Goal: Task Accomplishment & Management: Manage account settings

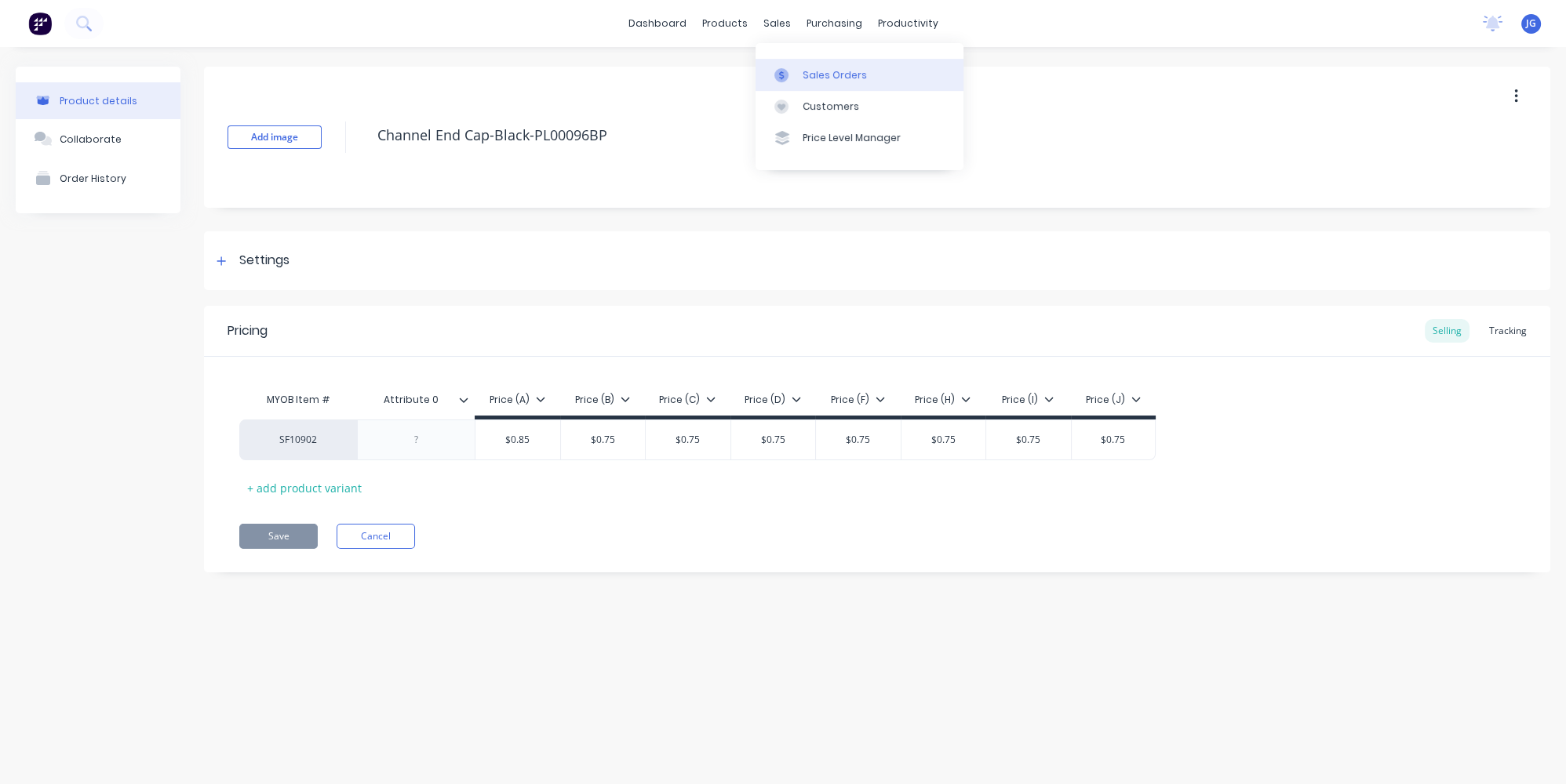
click at [802, 62] on link "Sales Orders" at bounding box center [859, 74] width 208 height 31
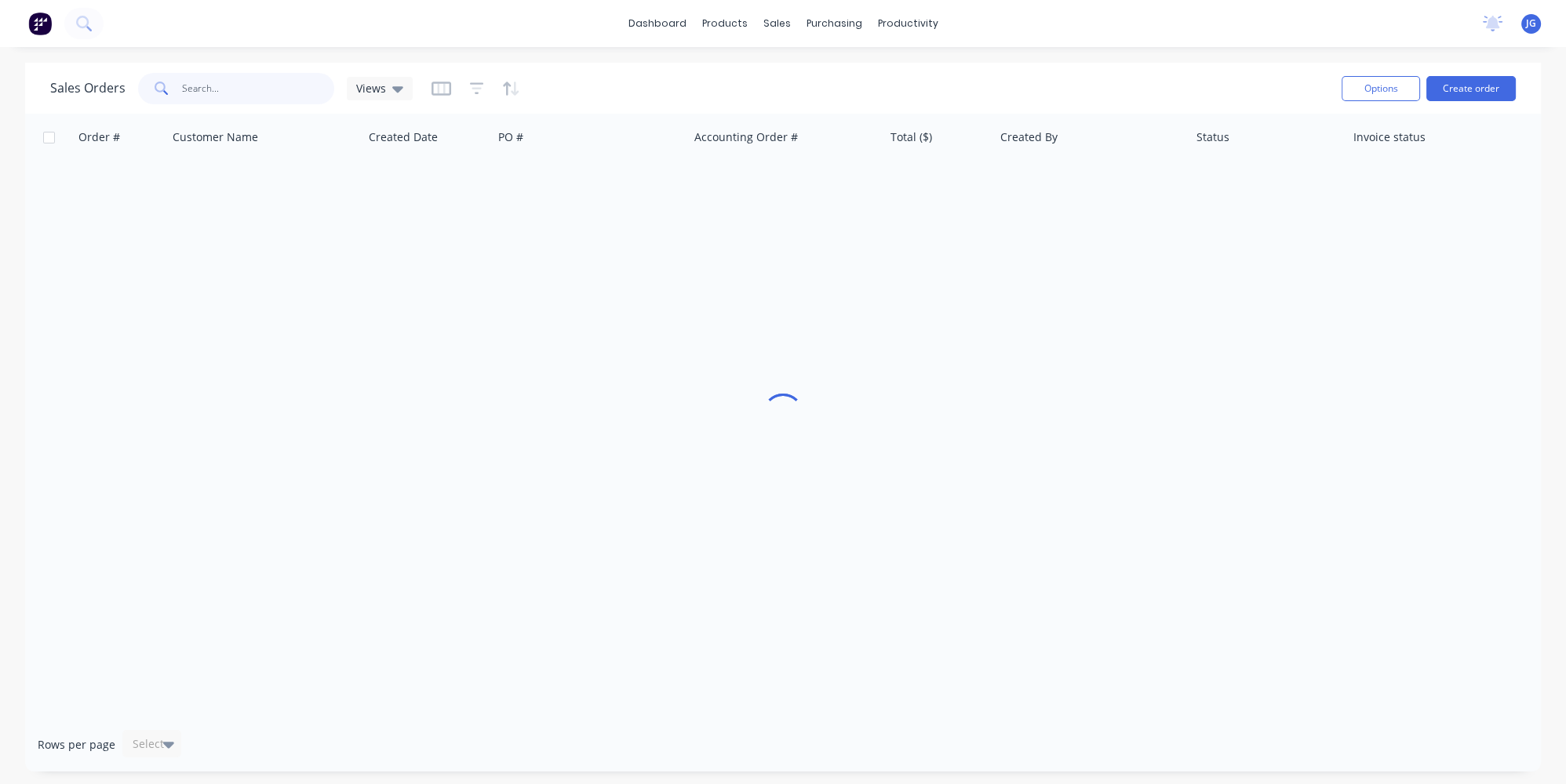
click at [242, 91] on input "text" at bounding box center [258, 88] width 153 height 31
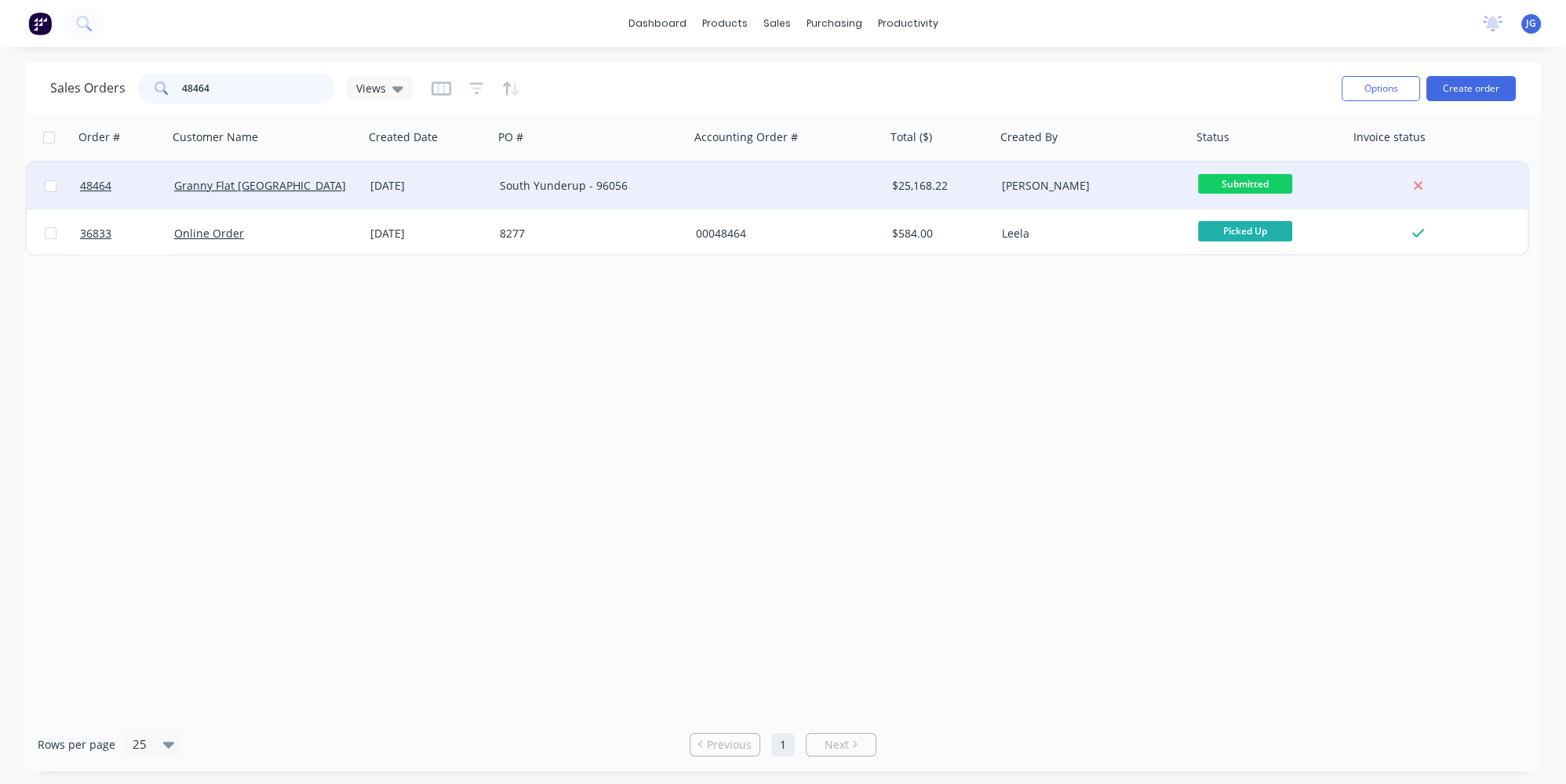
type input "48464"
click at [464, 184] on div "25 Aug 2025" at bounding box center [428, 185] width 117 height 16
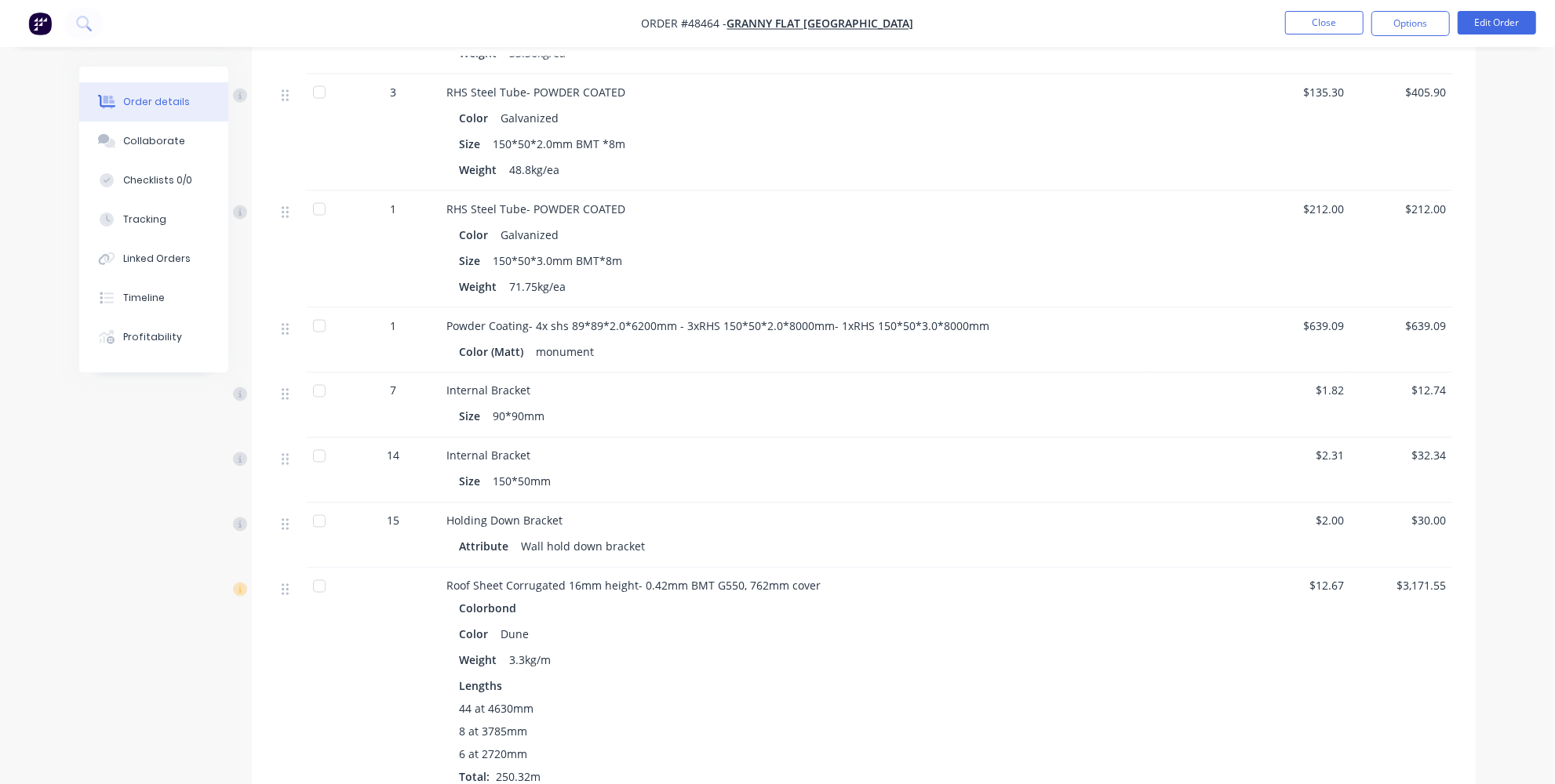
scroll to position [2139, 0]
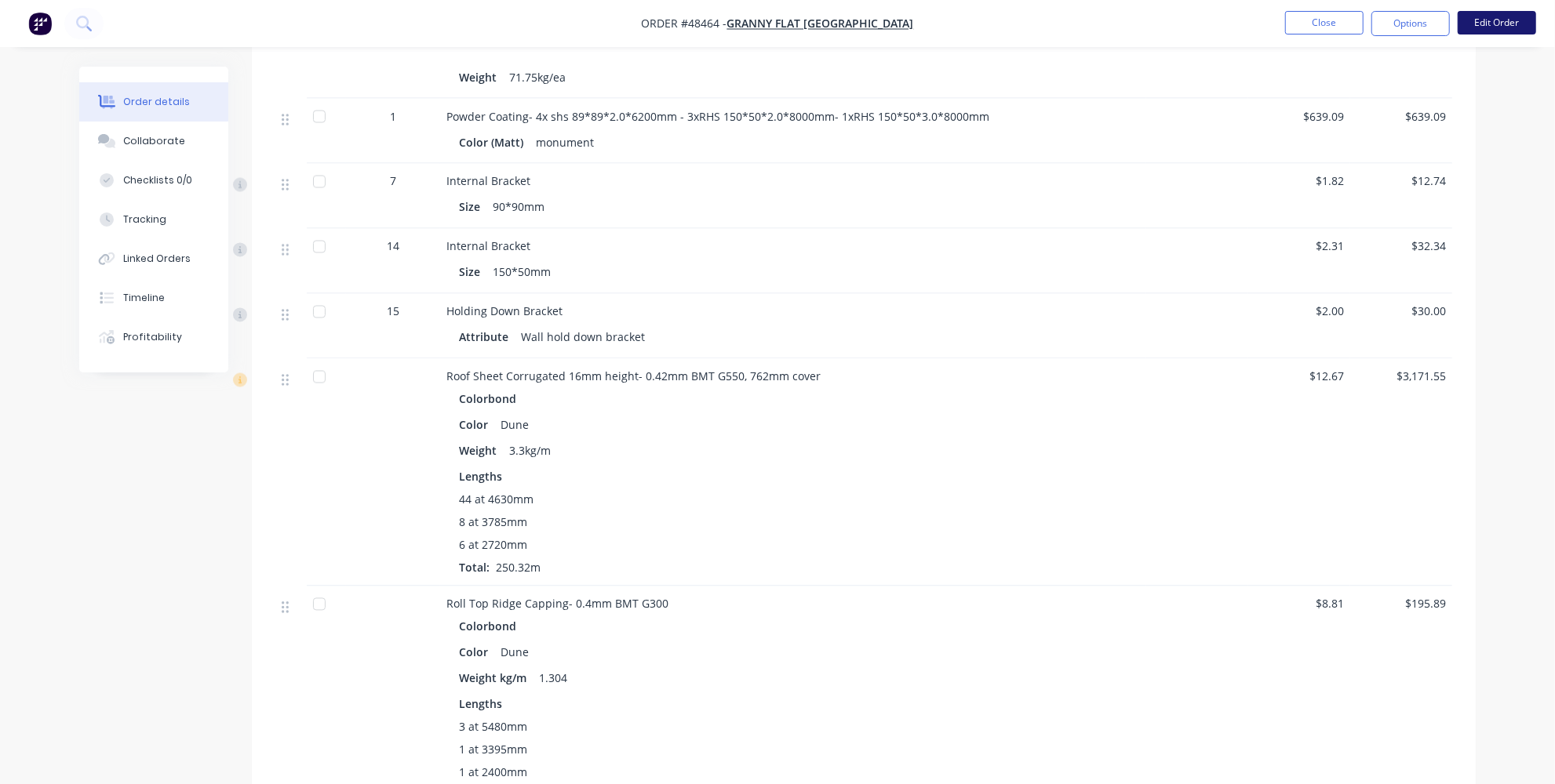
click at [1476, 20] on button "Edit Order" at bounding box center [1497, 22] width 78 height 24
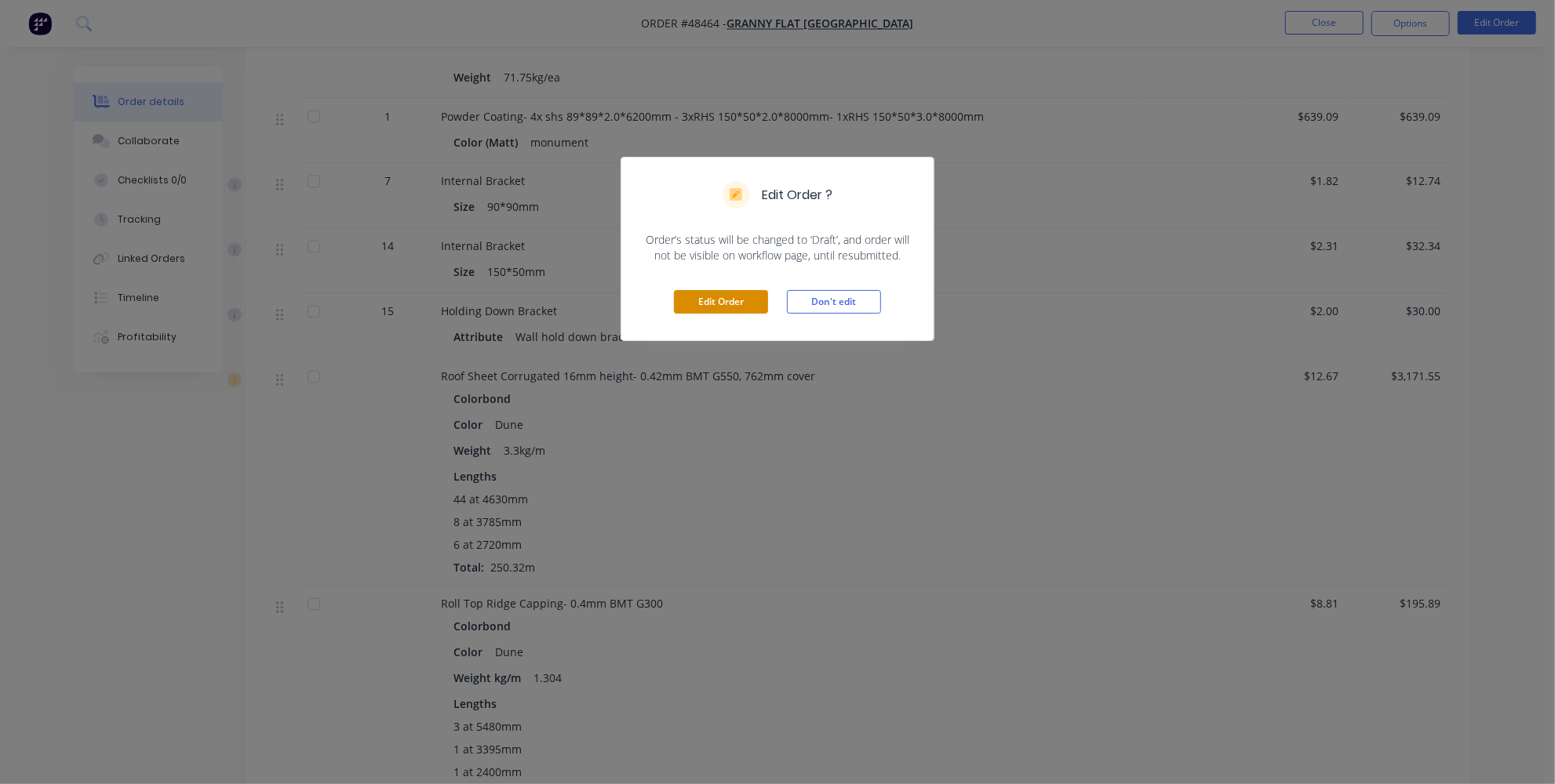
click at [726, 300] on button "Edit Order" at bounding box center [721, 302] width 94 height 24
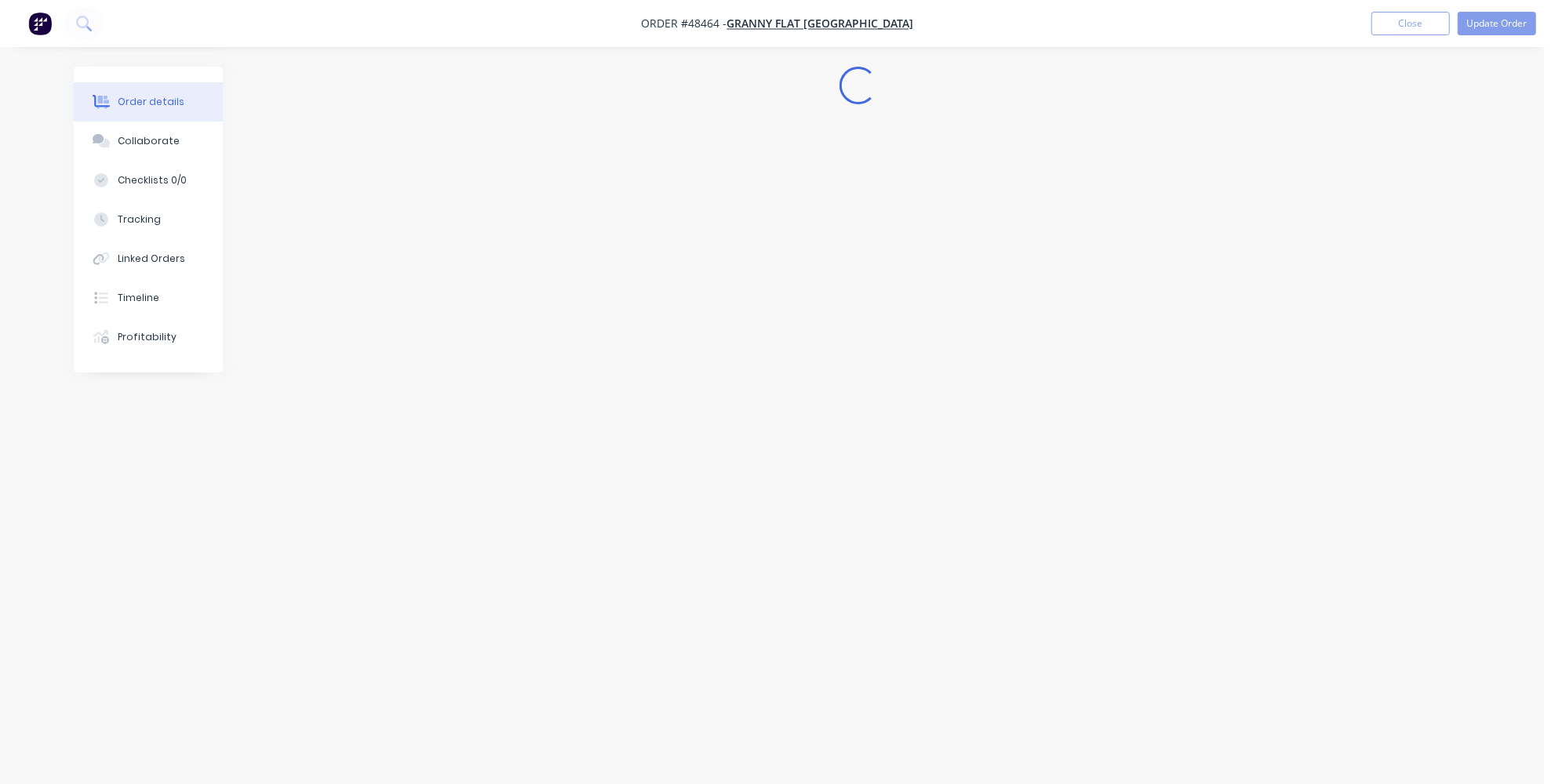
scroll to position [0, 0]
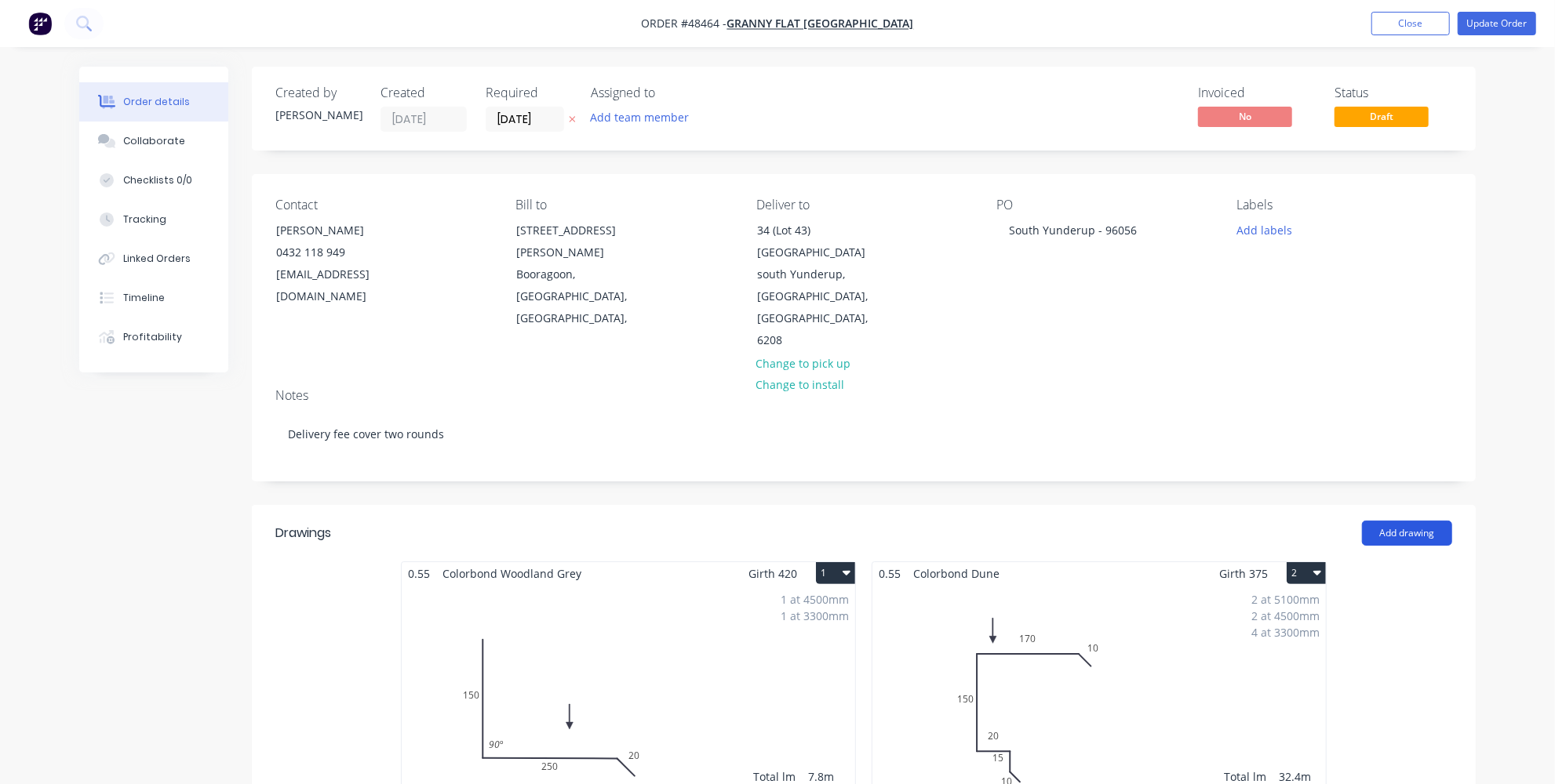
click at [1393, 520] on button "Add drawing" at bounding box center [1407, 533] width 91 height 25
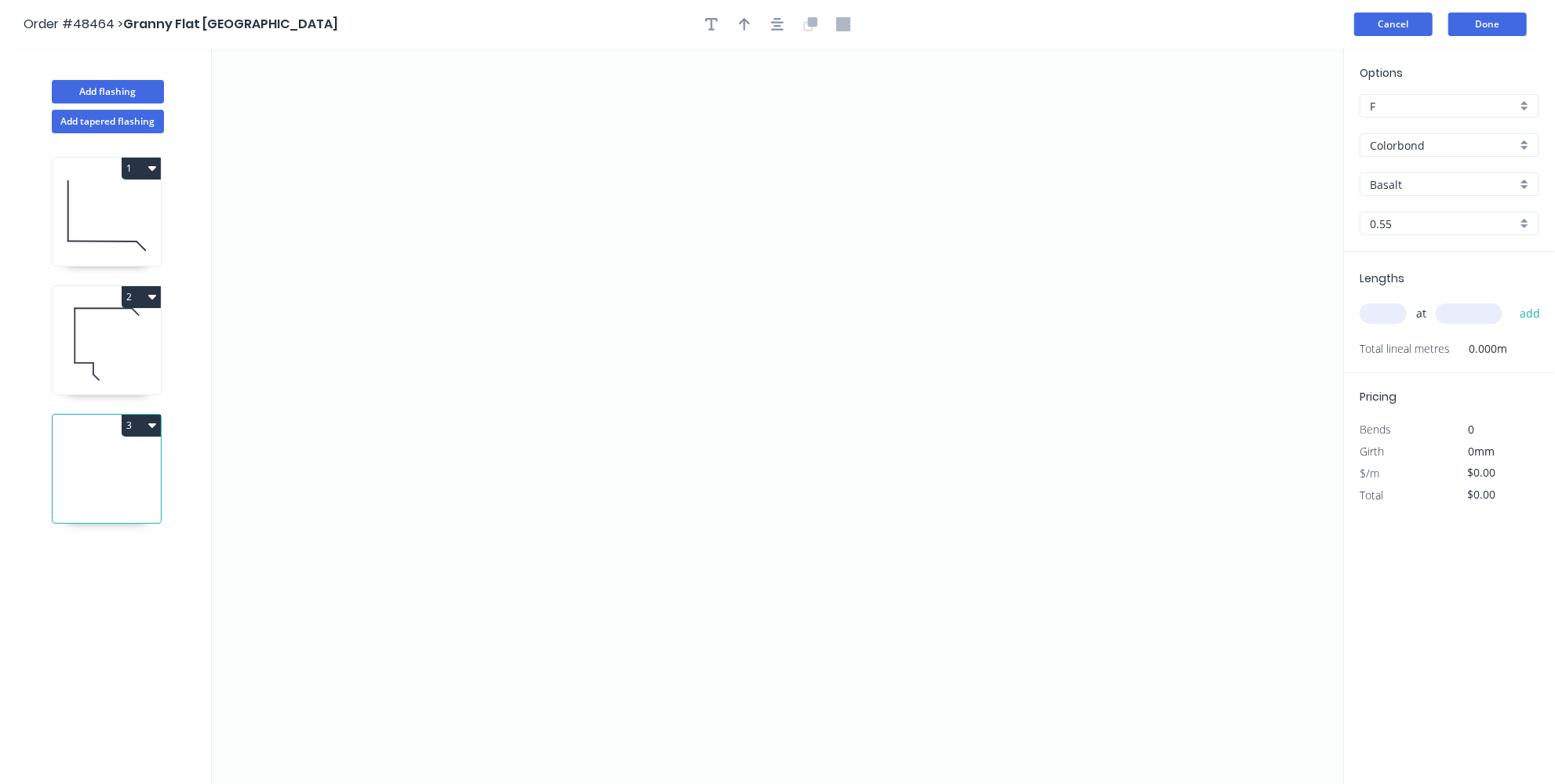
click at [1405, 24] on button "Cancel" at bounding box center [1393, 24] width 78 height 24
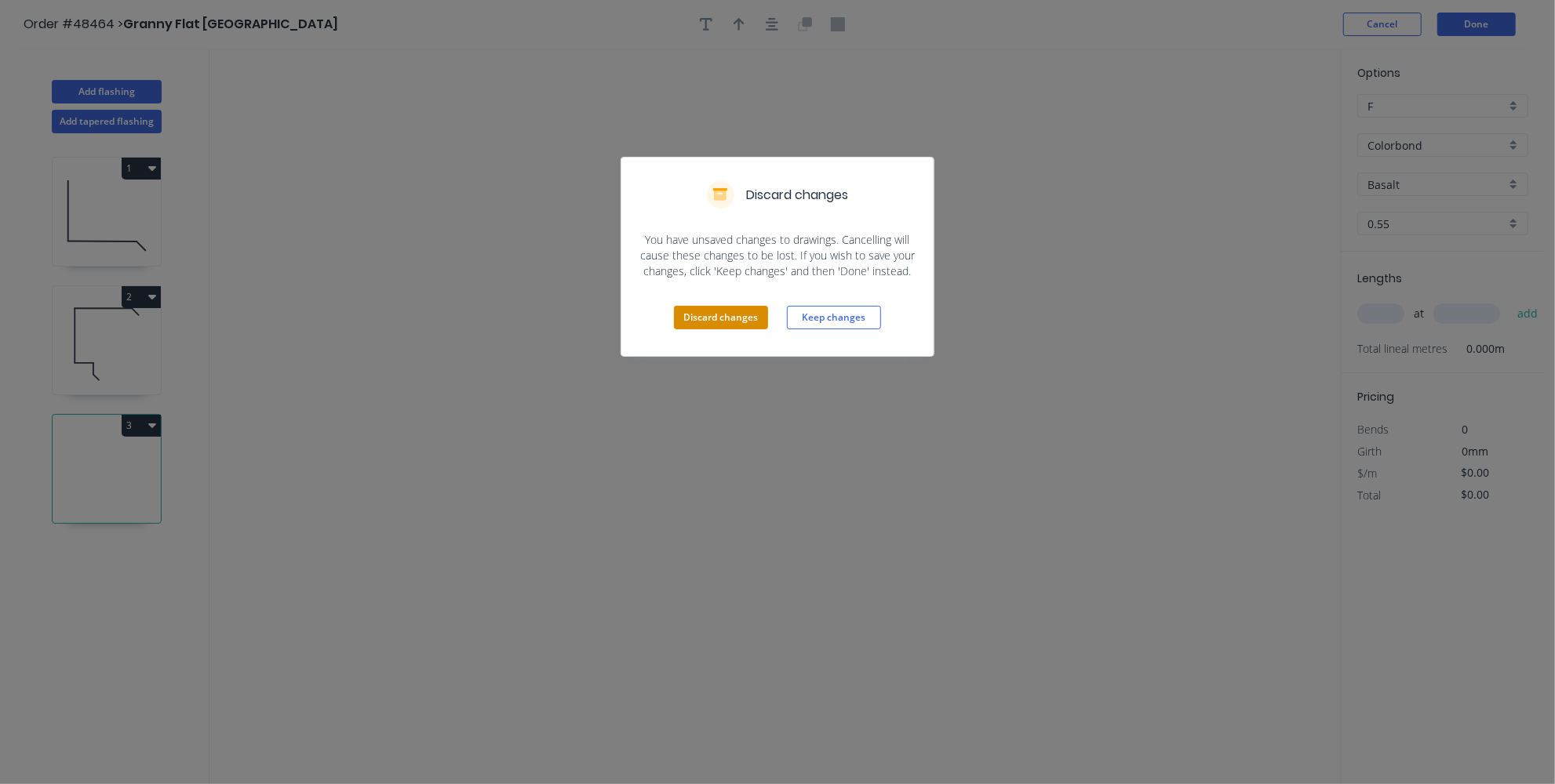
click at [748, 317] on button "Discard changes" at bounding box center [721, 317] width 94 height 24
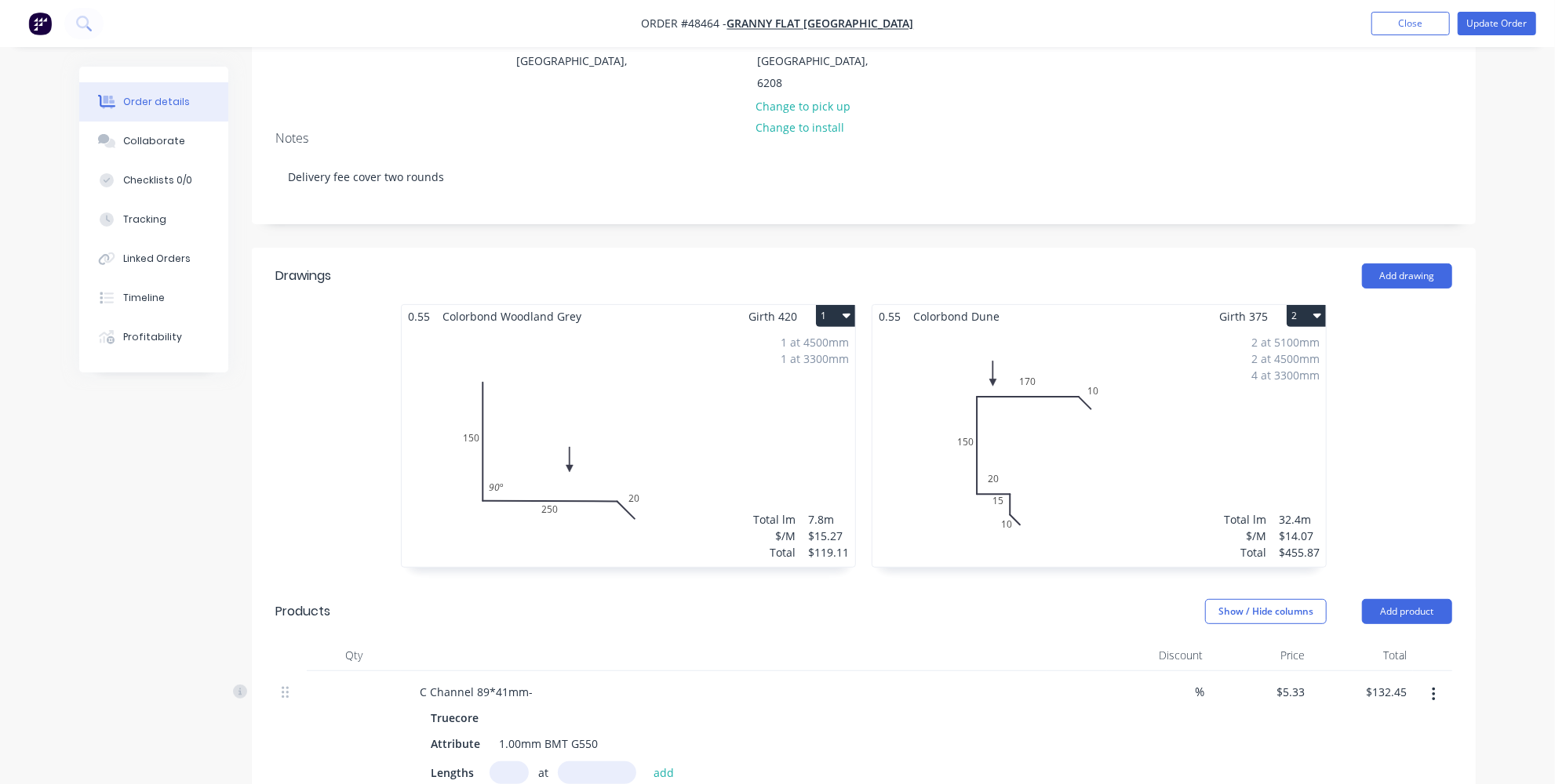
scroll to position [285, 0]
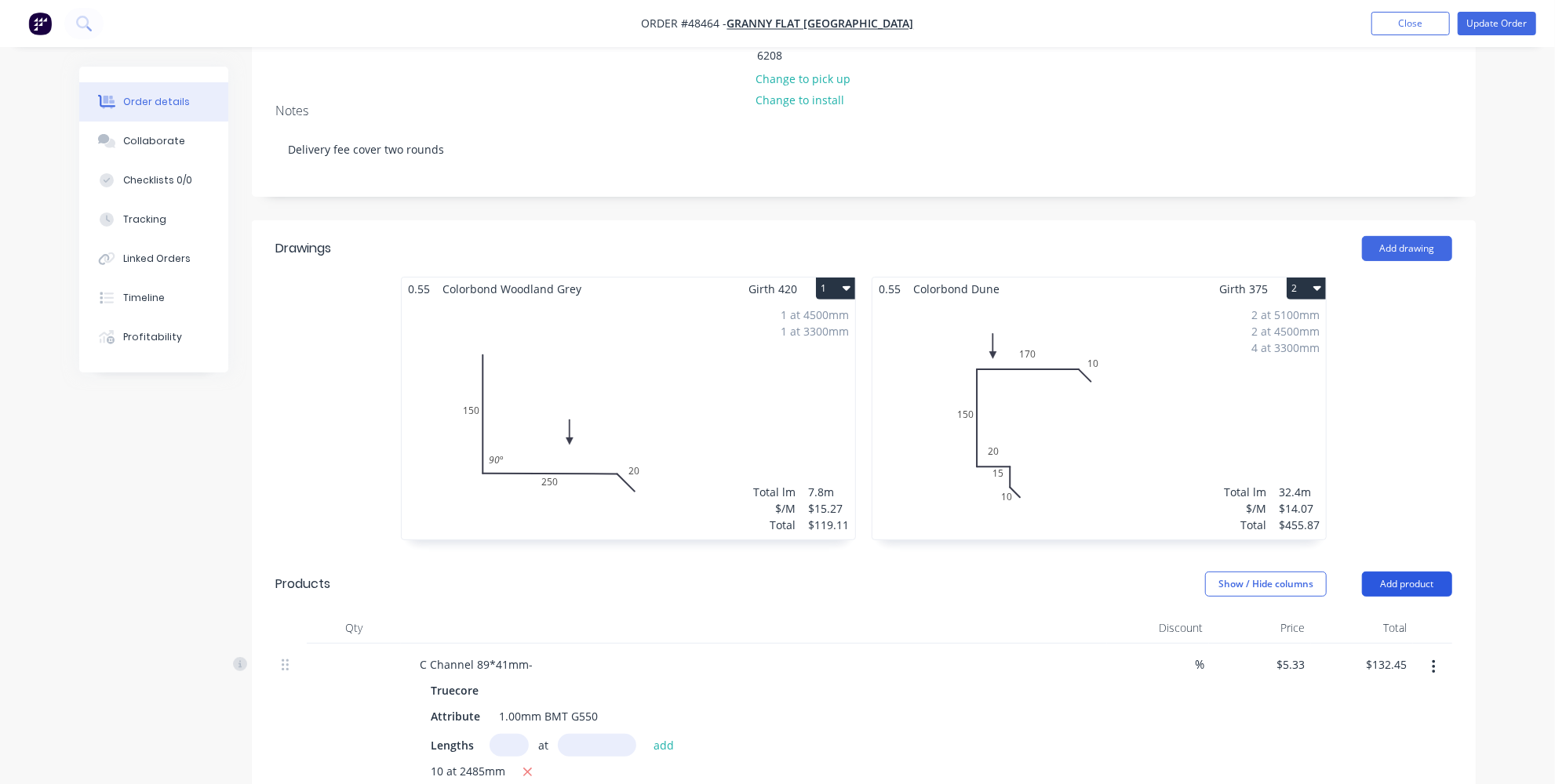
click at [1414, 572] on button "Add product" at bounding box center [1407, 584] width 91 height 25
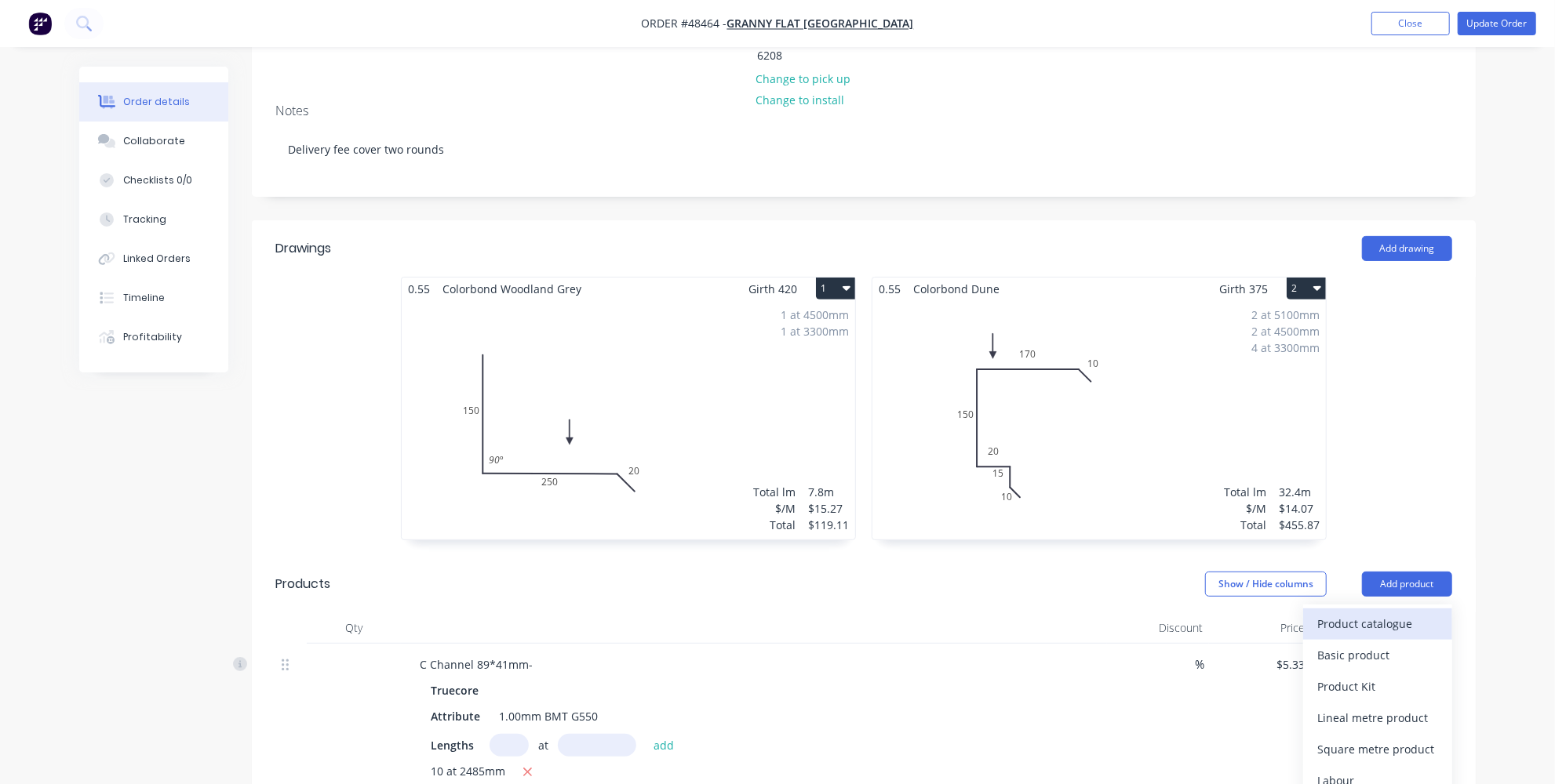
click at [1375, 613] on div "Product catalogue" at bounding box center [1378, 624] width 121 height 23
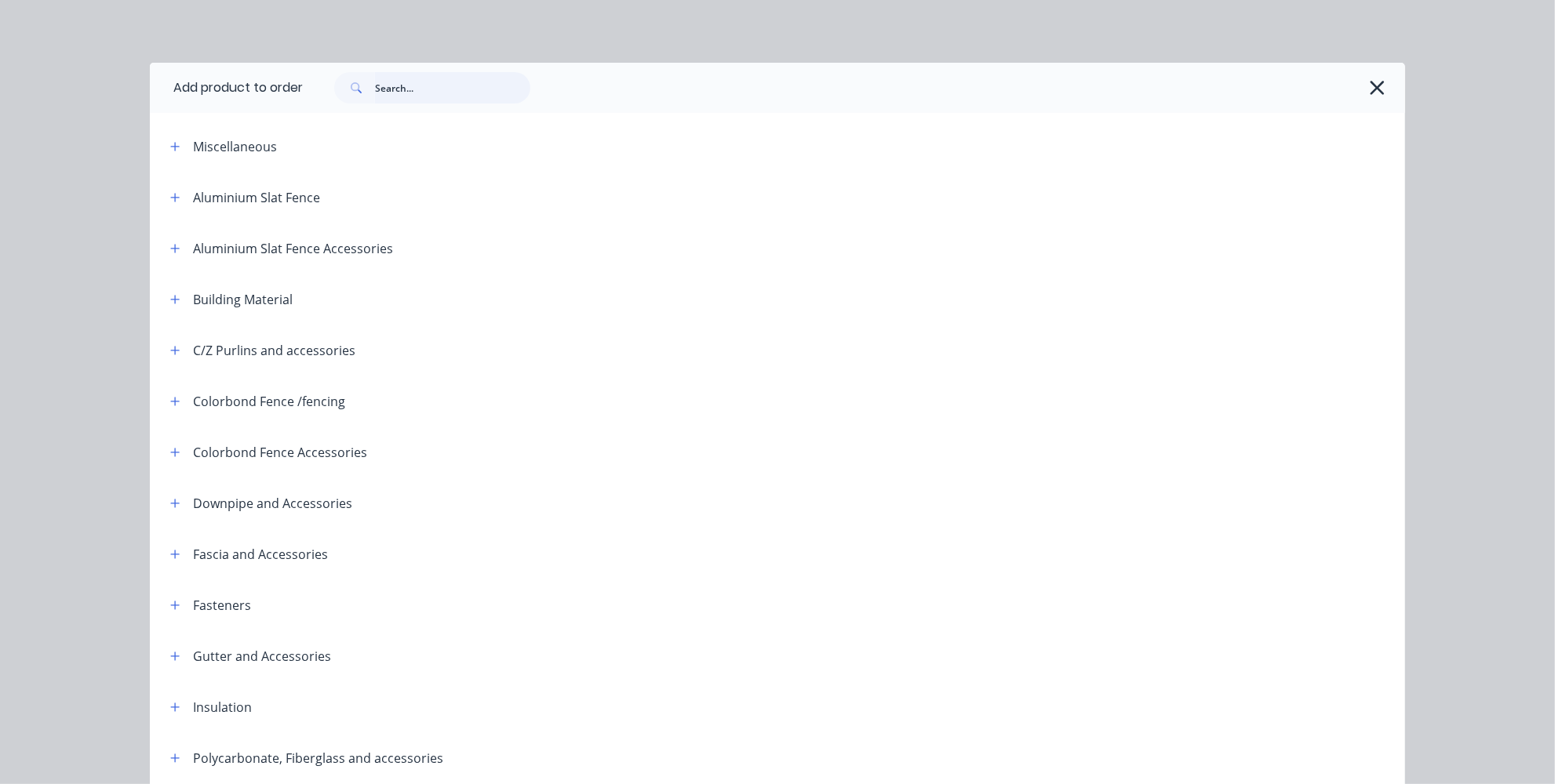
click at [461, 87] on input "text" at bounding box center [453, 87] width 155 height 31
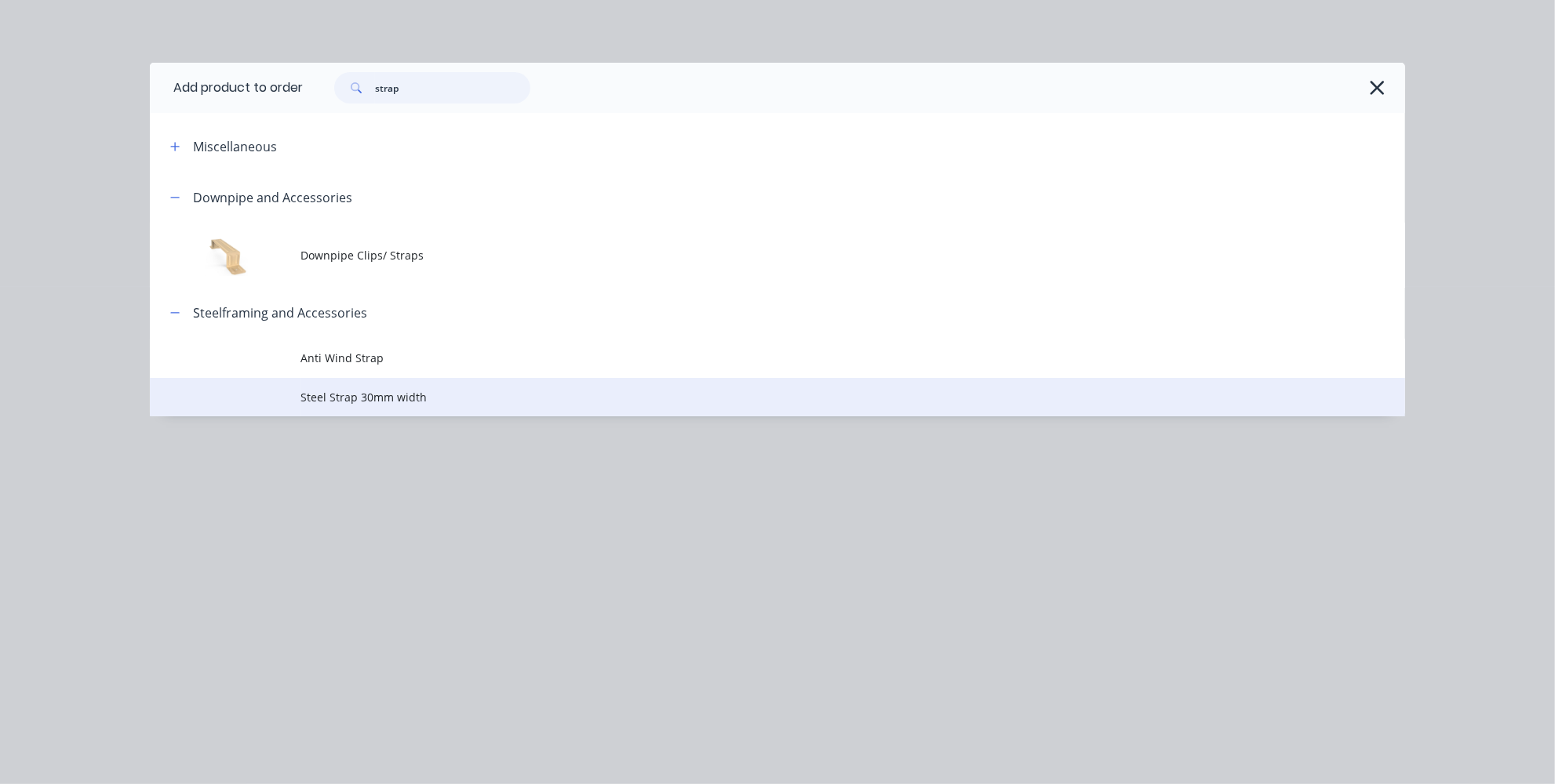
type input "strap"
click at [344, 392] on span "Steel Strap 30mm width" at bounding box center [742, 397] width 884 height 16
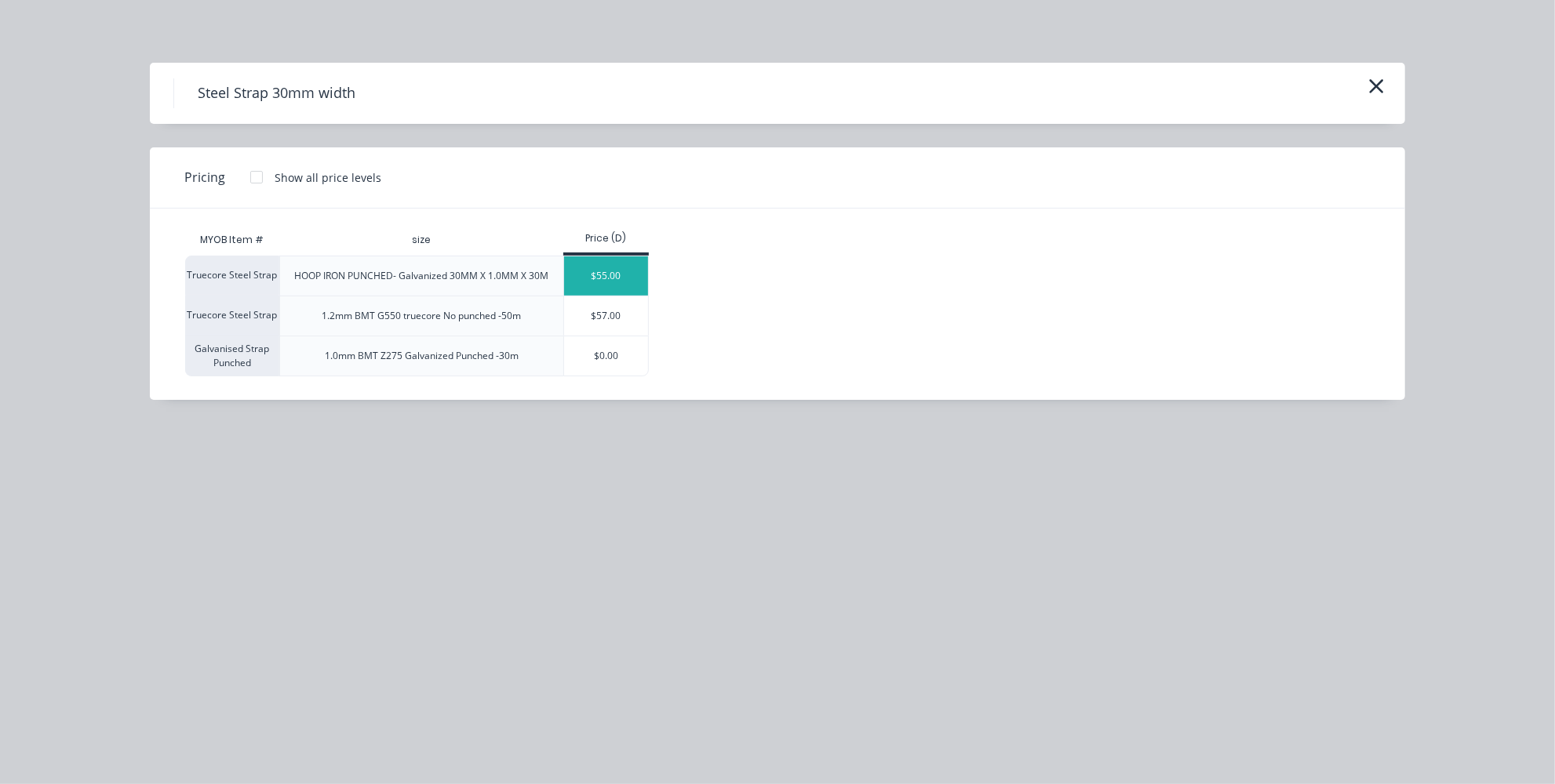
click at [596, 277] on div "$55.00" at bounding box center [606, 276] width 84 height 39
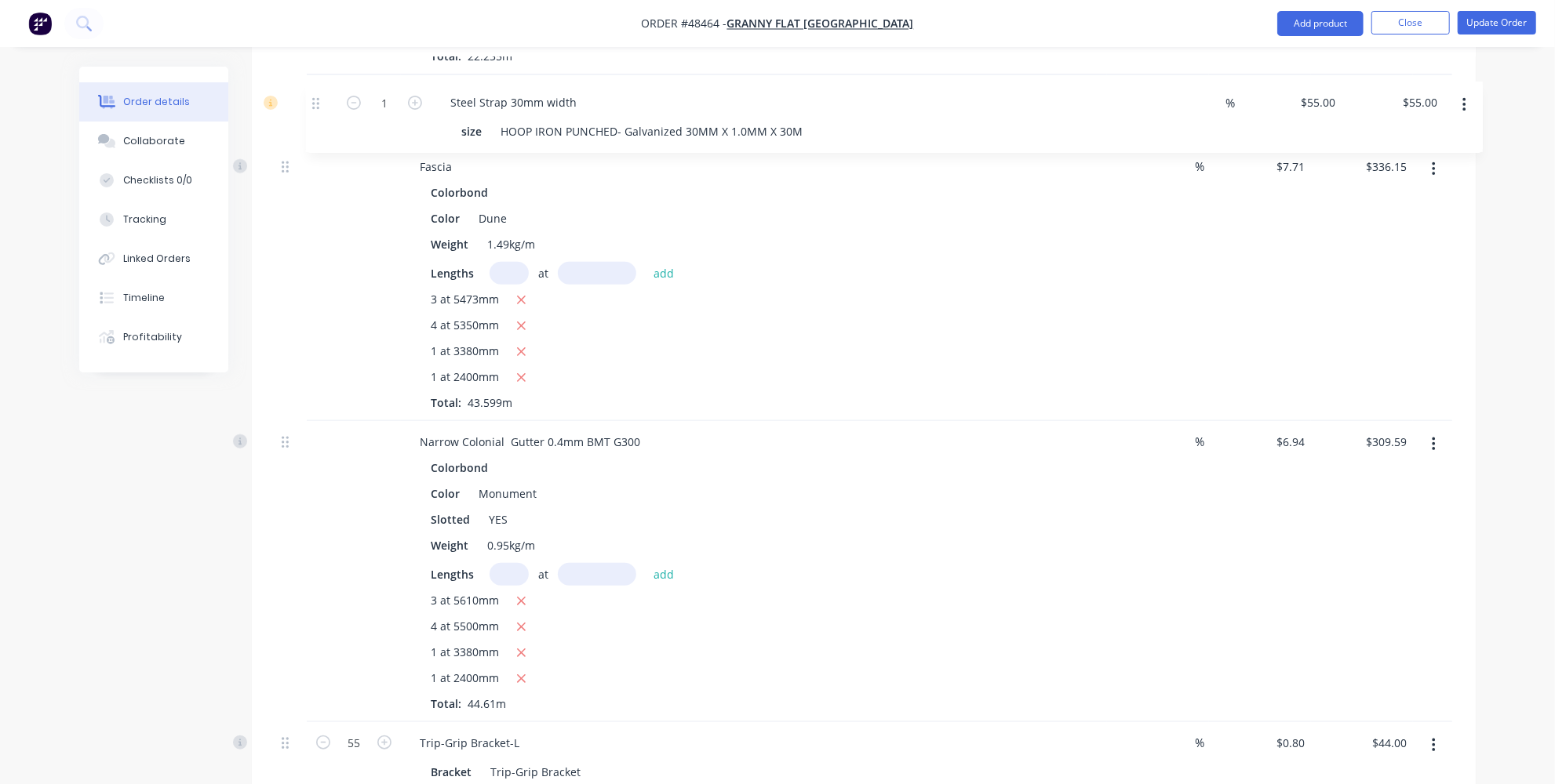
scroll to position [3037, 0]
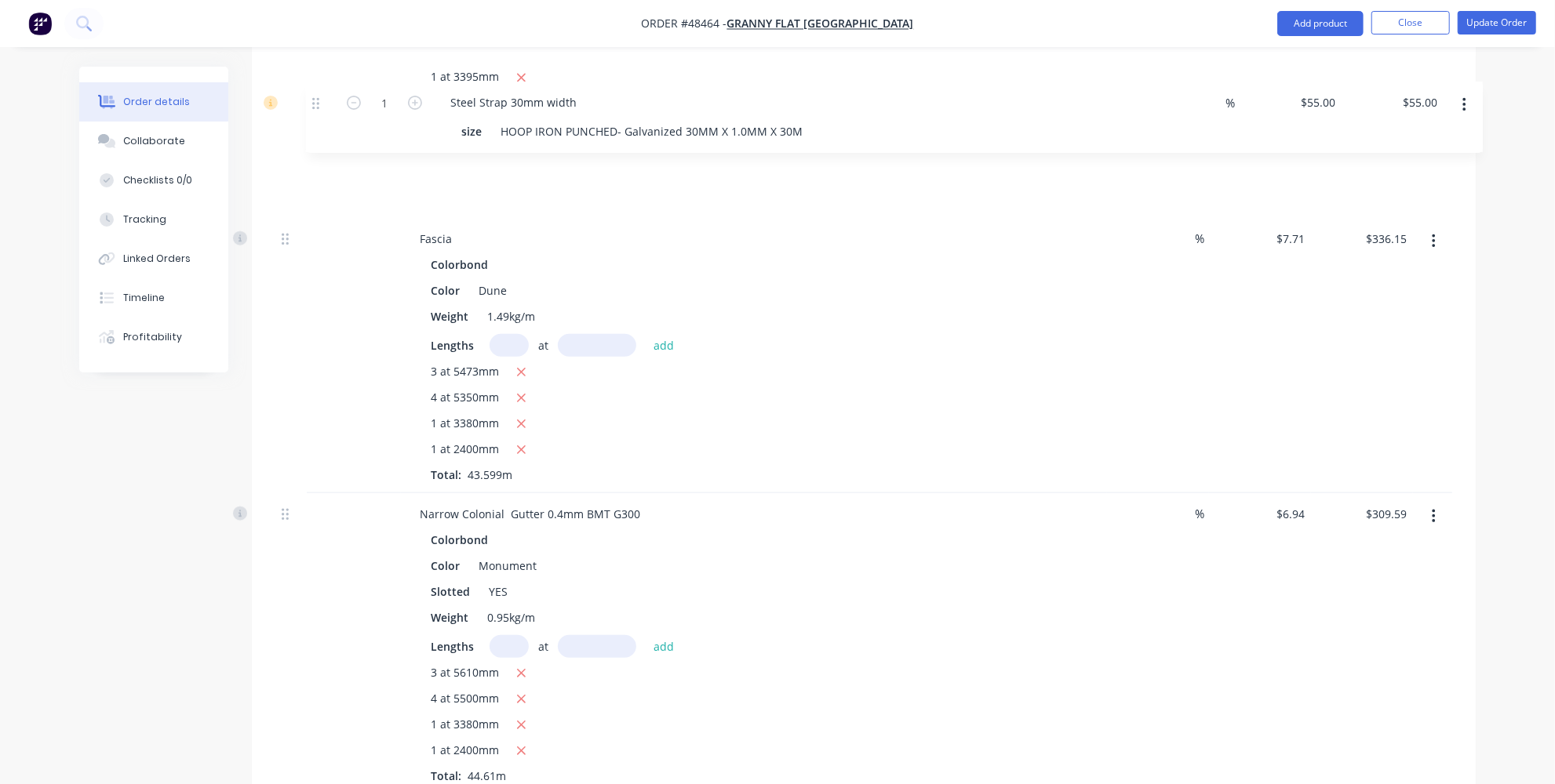
drag, startPoint x: 287, startPoint y: 474, endPoint x: 317, endPoint y: 103, distance: 372.2
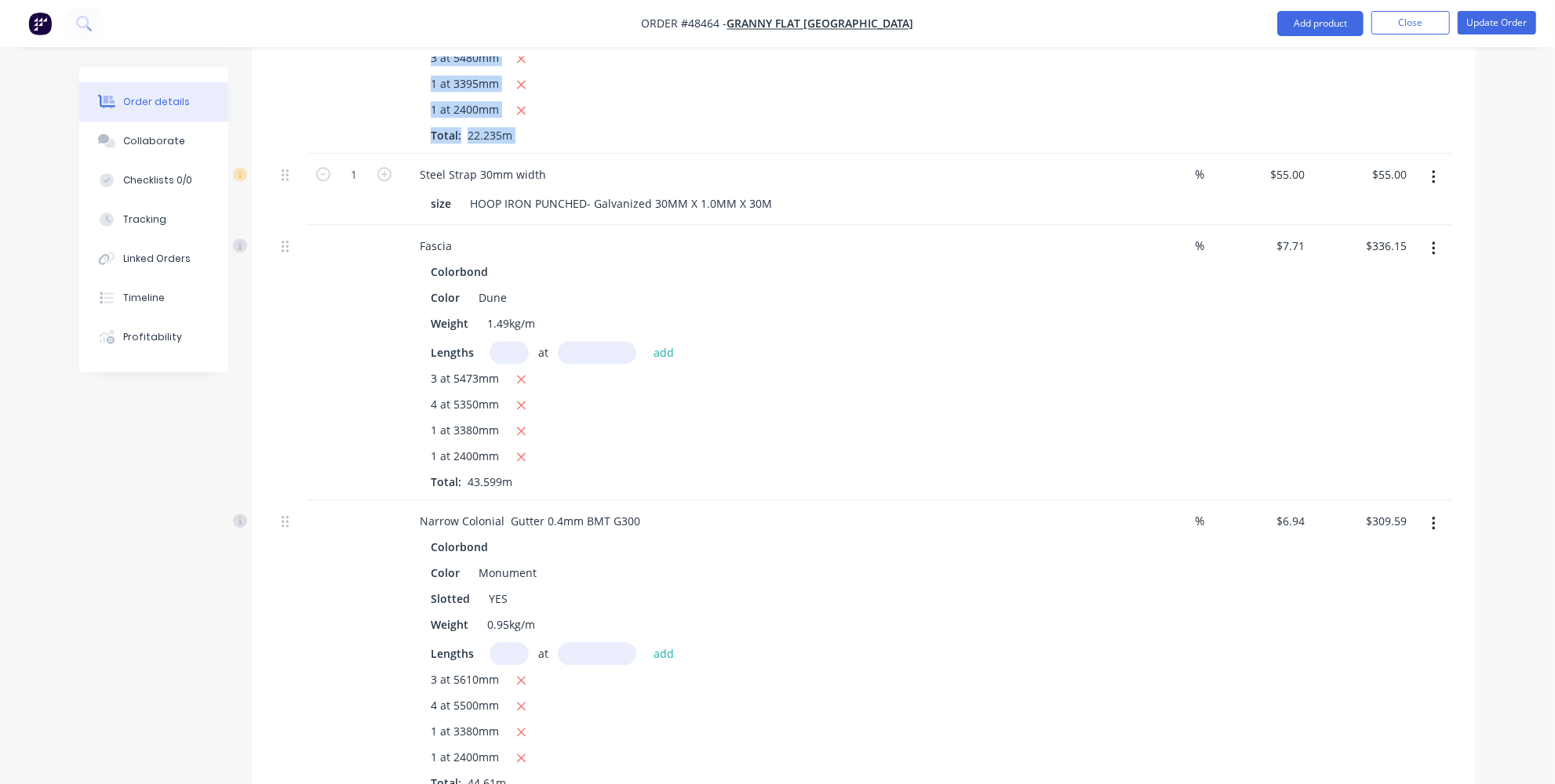
drag, startPoint x: 278, startPoint y: 120, endPoint x: 281, endPoint y: 84, distance: 36.1
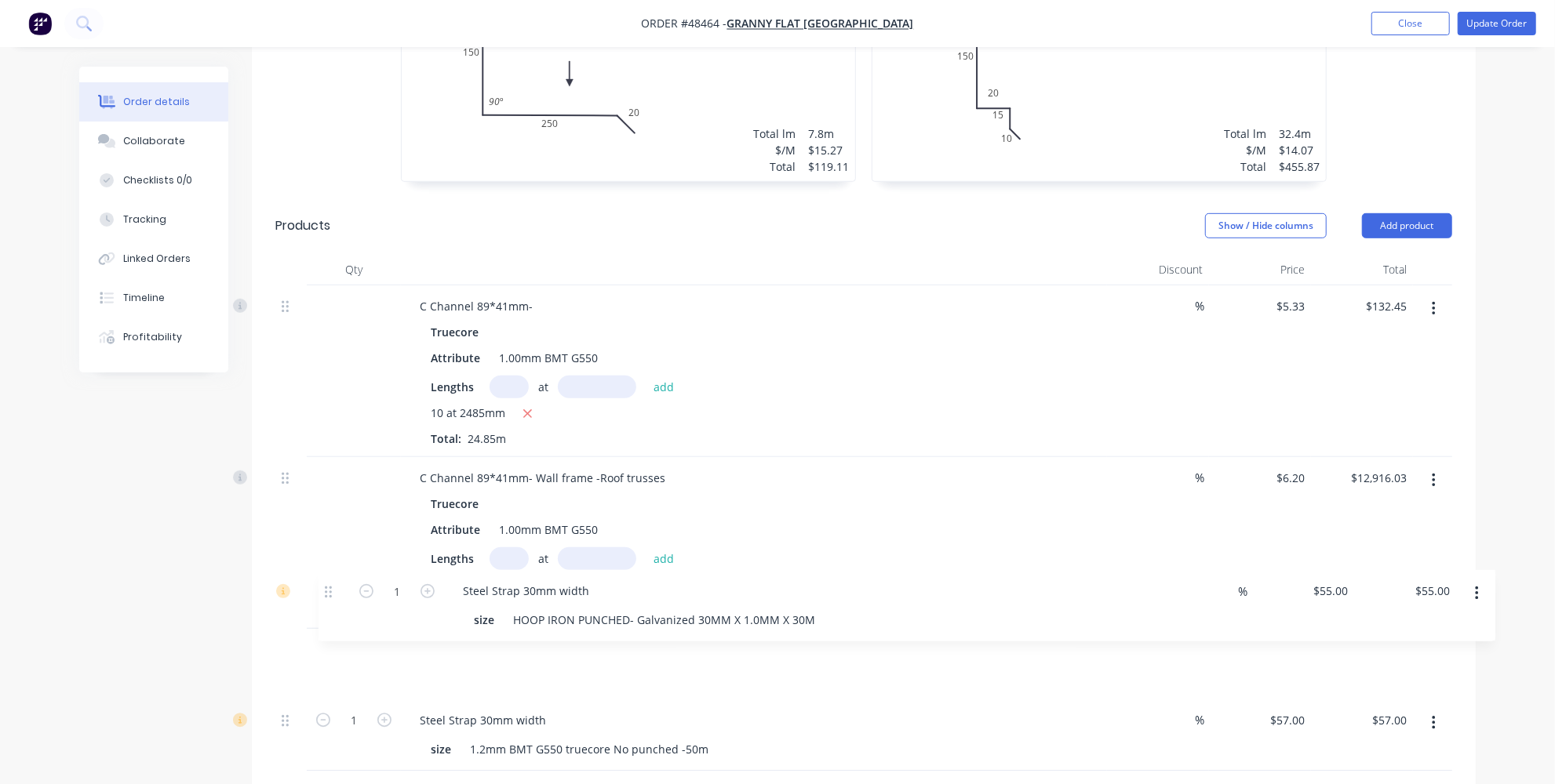
drag, startPoint x: 285, startPoint y: 120, endPoint x: 321, endPoint y: 581, distance: 462.4
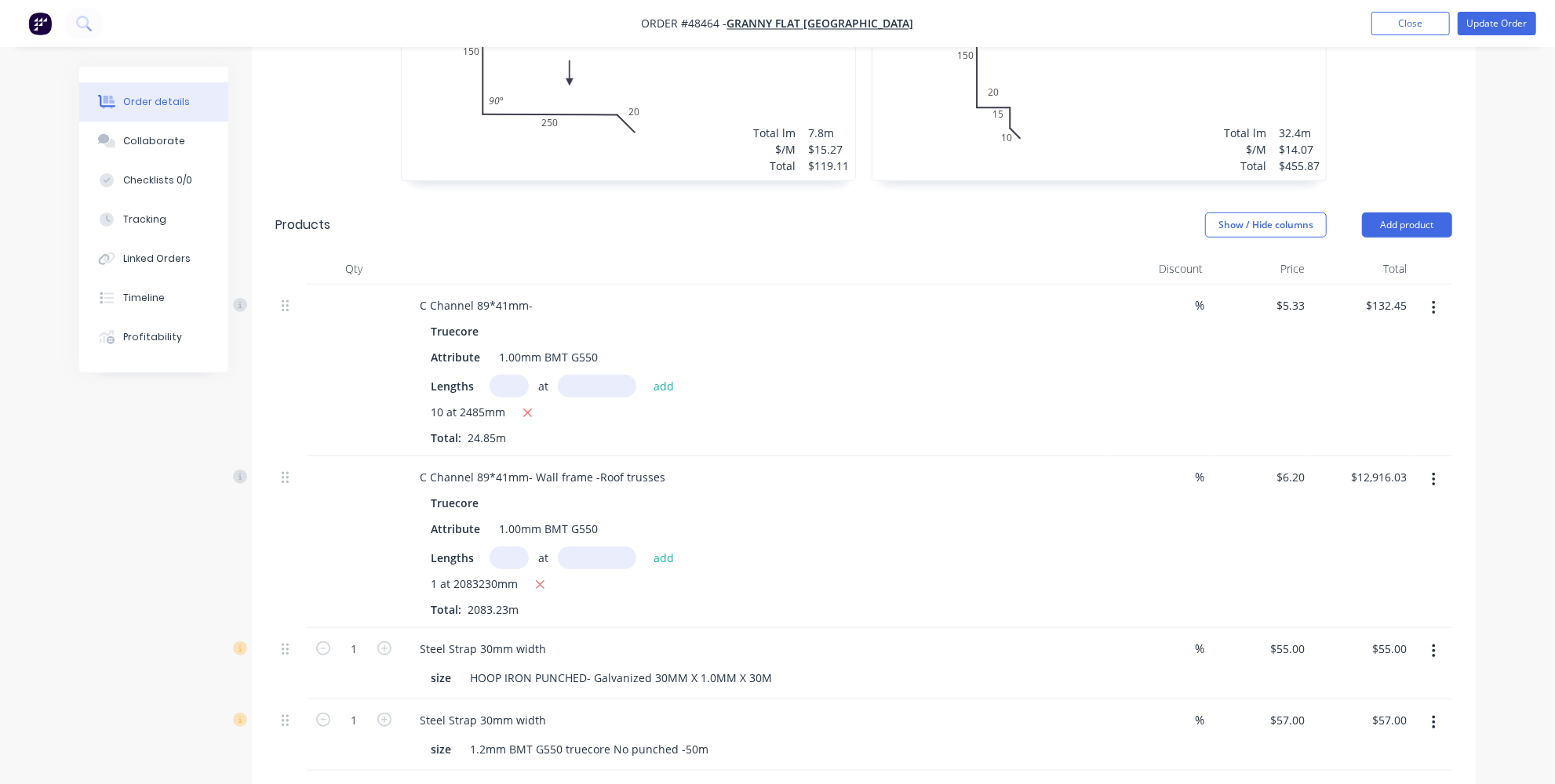
click at [1433, 715] on icon "button" at bounding box center [1434, 723] width 4 height 17
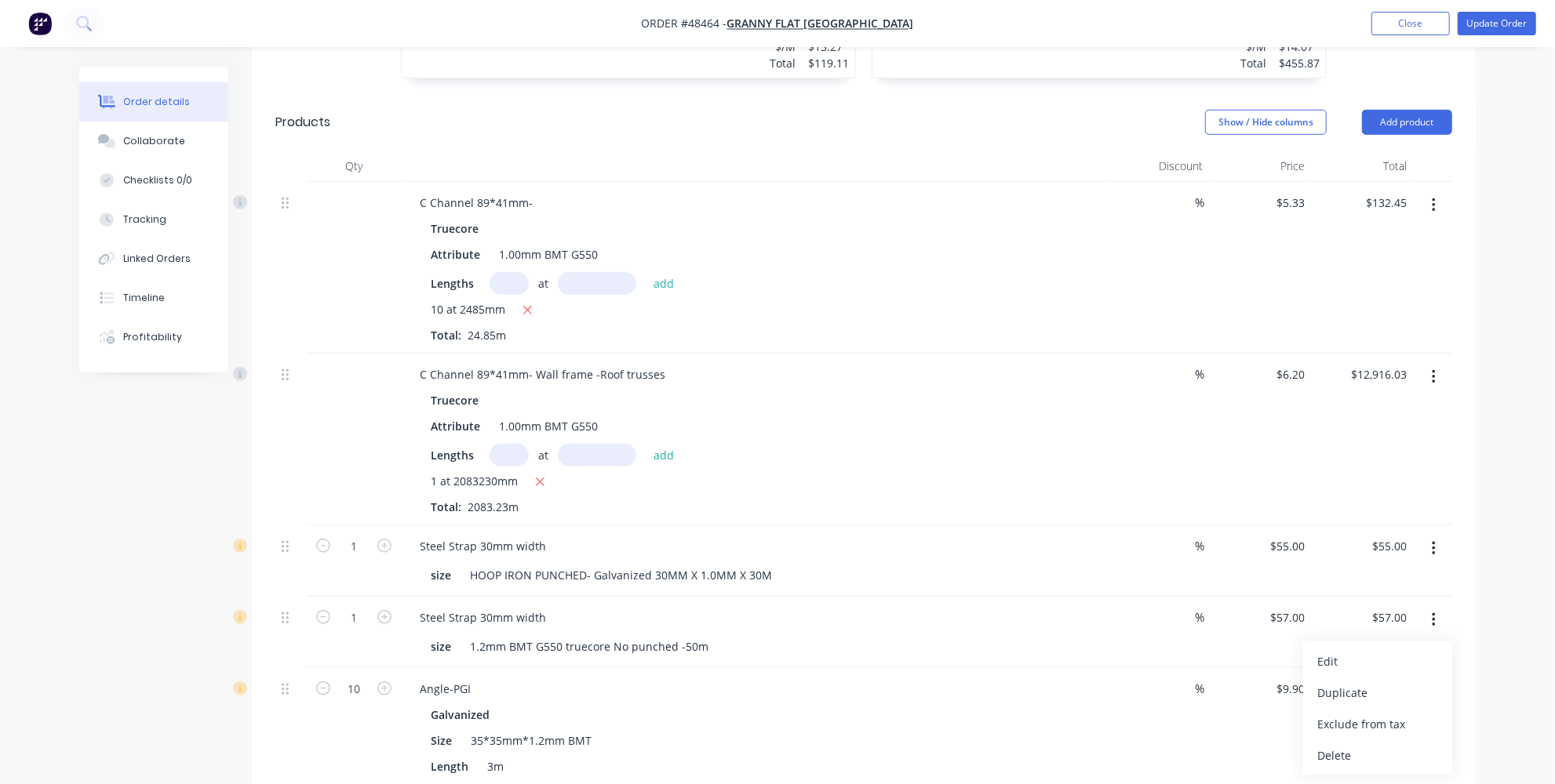
scroll to position [786, 0]
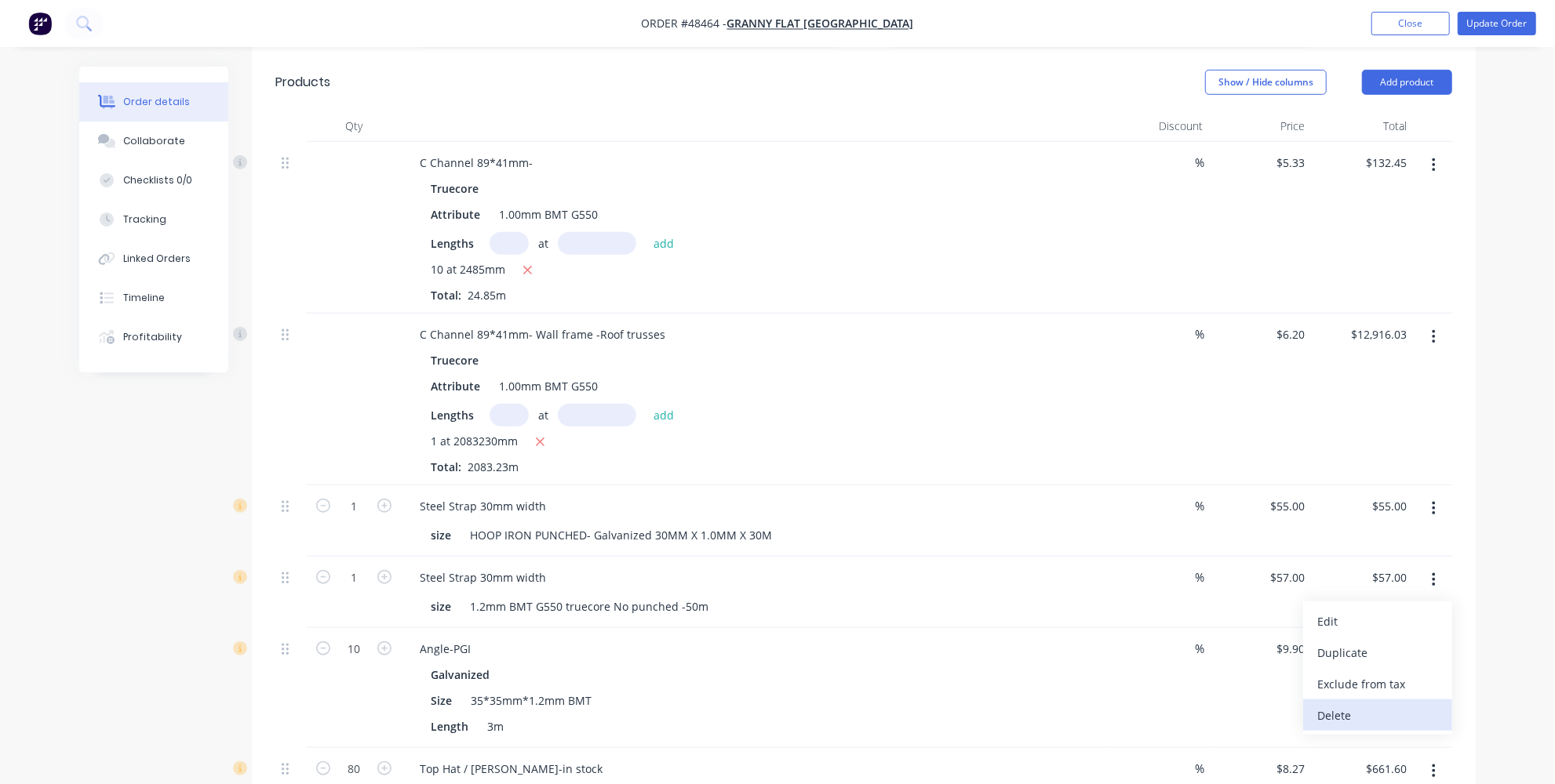
click at [1375, 704] on div "Delete" at bounding box center [1378, 715] width 121 height 23
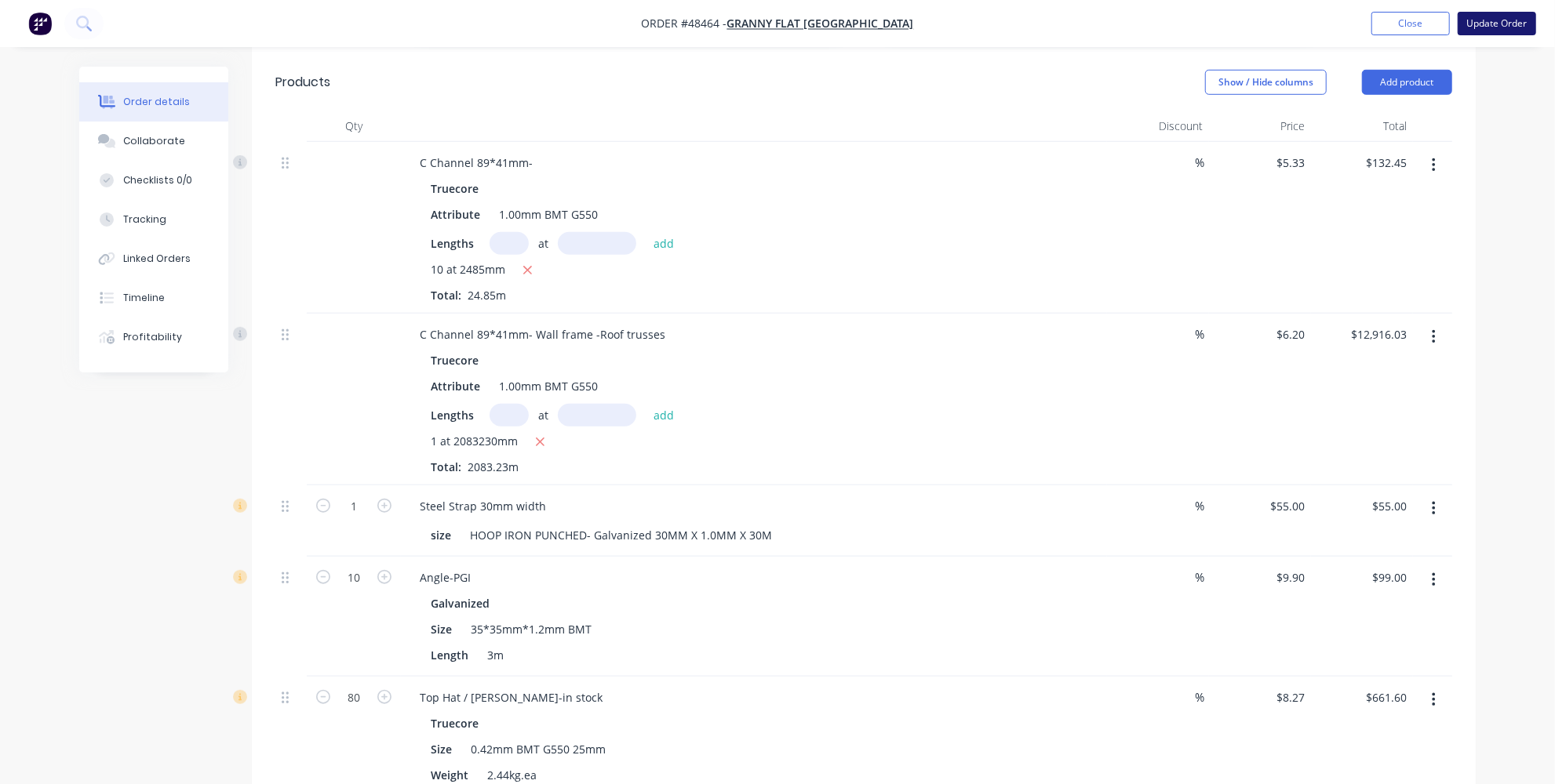
click at [1489, 29] on button "Update Order" at bounding box center [1497, 23] width 78 height 24
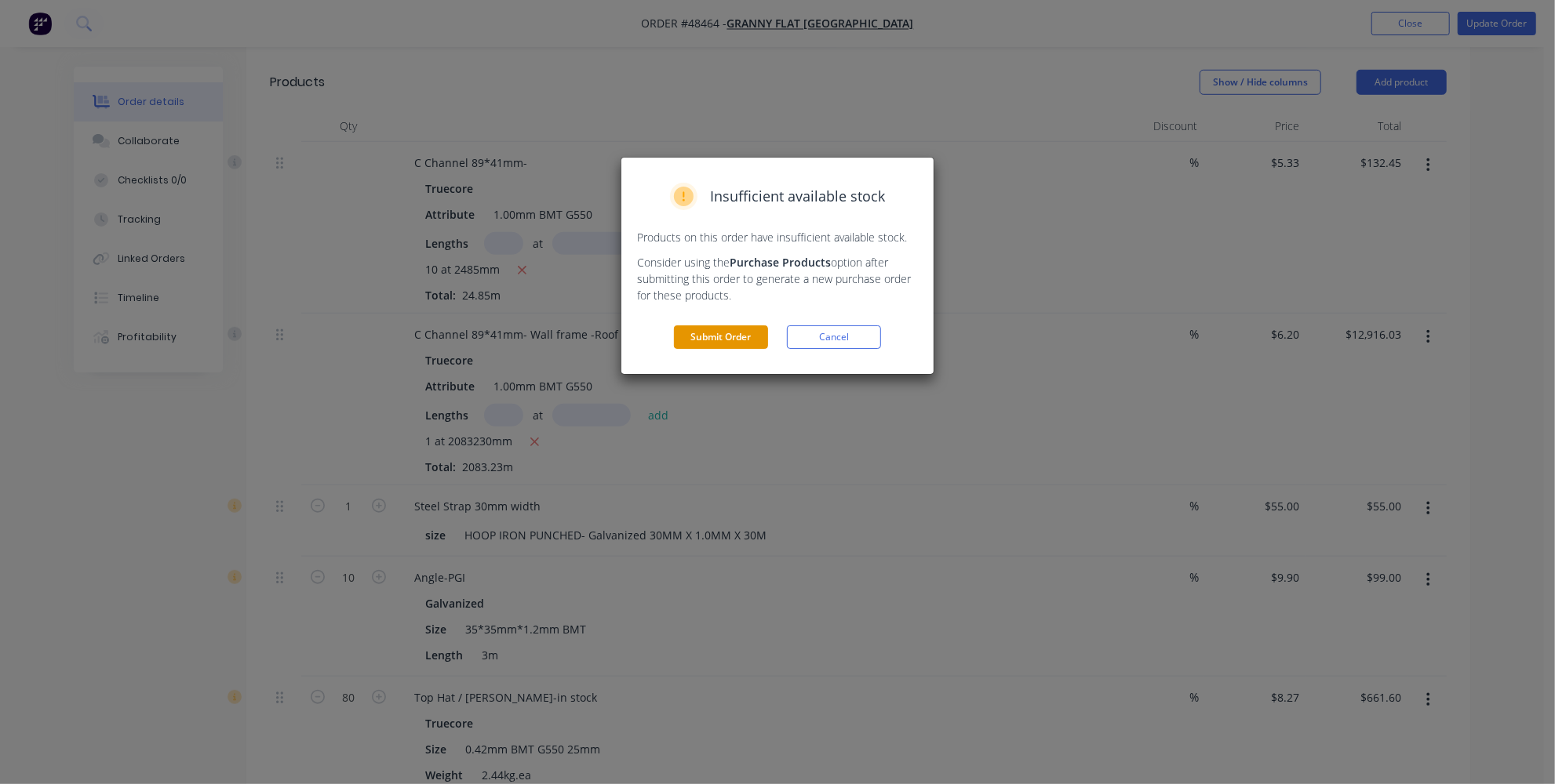
click at [700, 339] on button "Submit Order" at bounding box center [721, 337] width 94 height 24
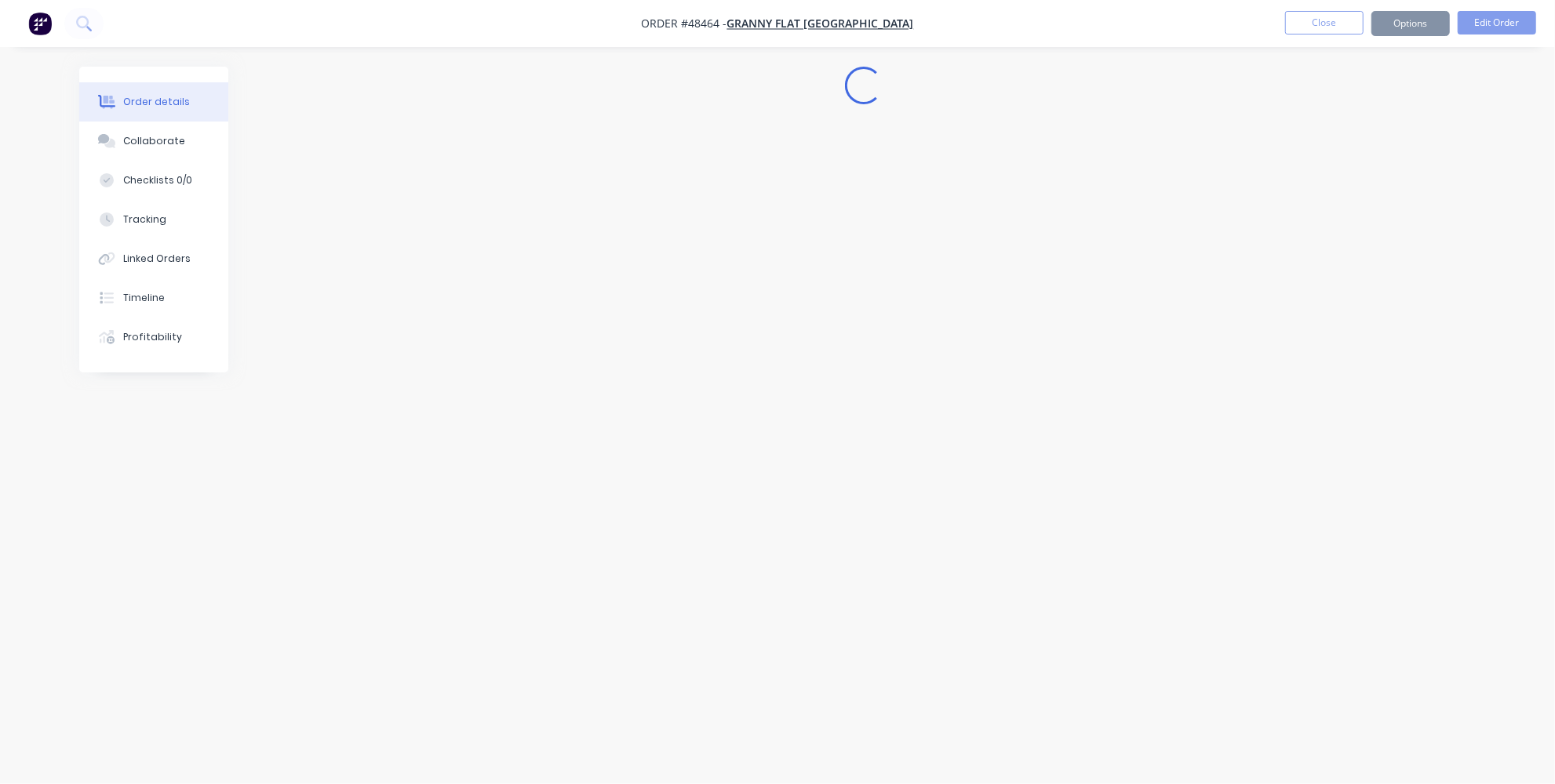
scroll to position [0, 0]
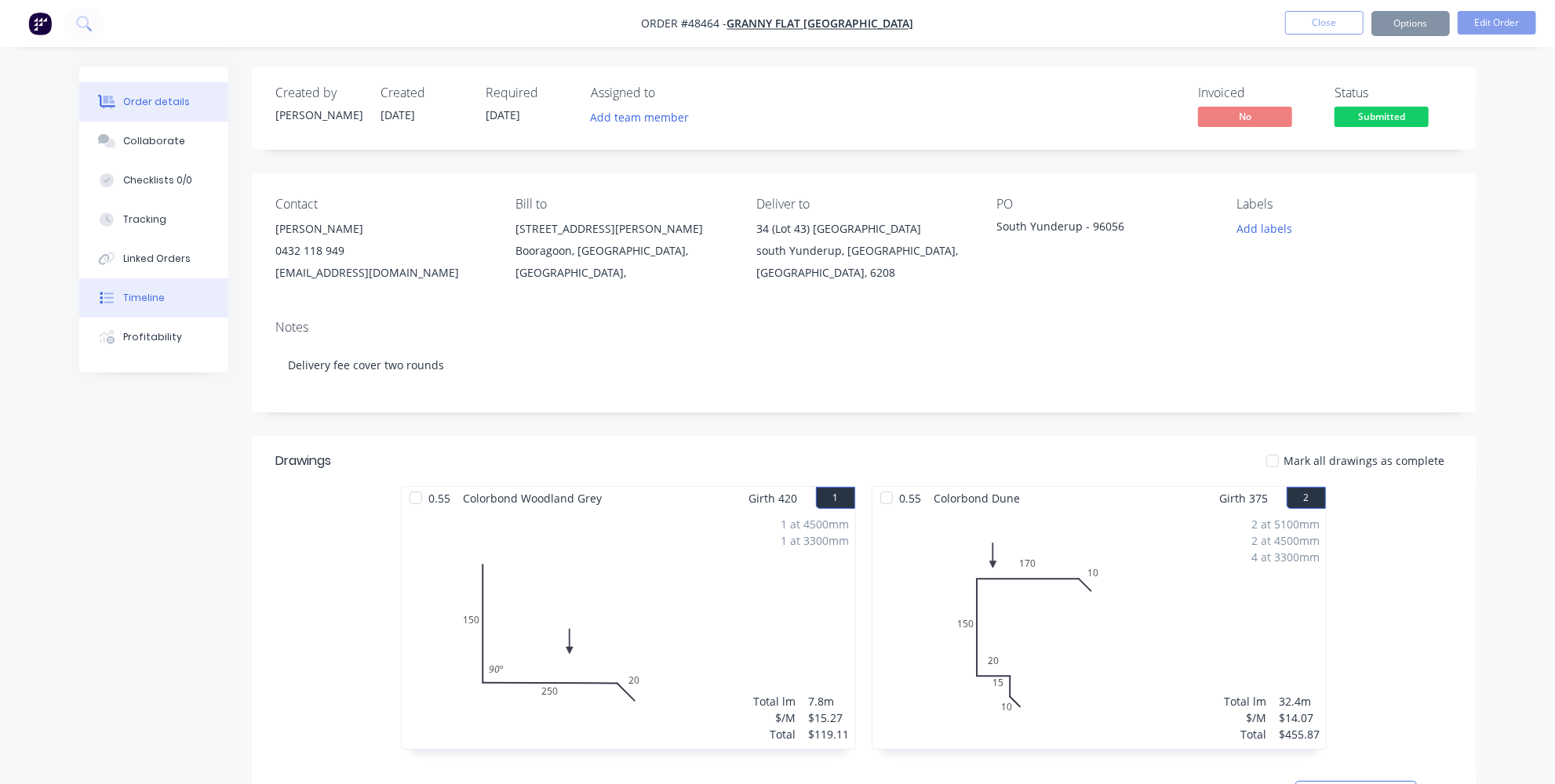
click at [184, 304] on button "Timeline" at bounding box center [153, 298] width 149 height 39
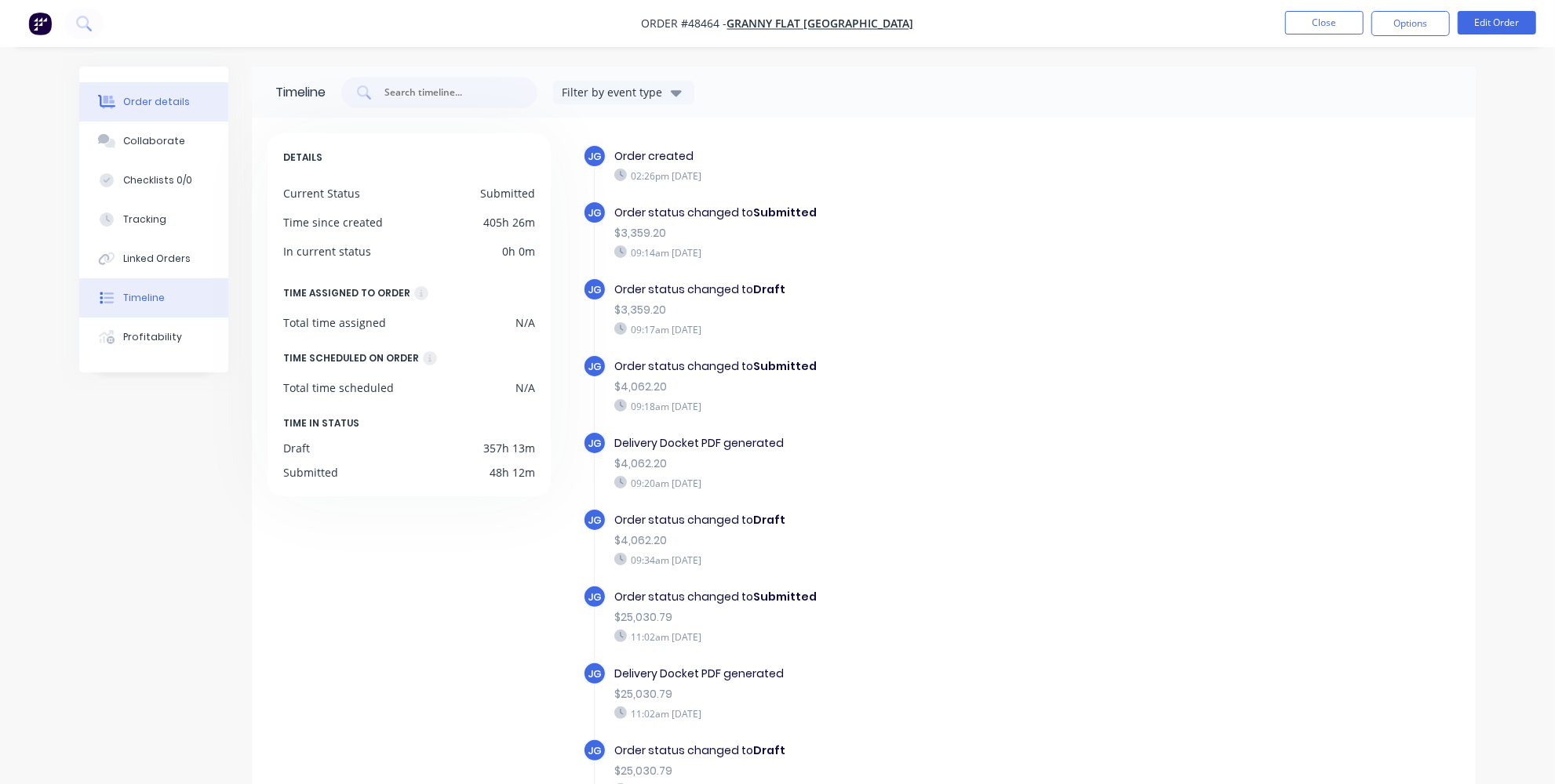
click at [112, 101] on icon at bounding box center [108, 102] width 12 height 13
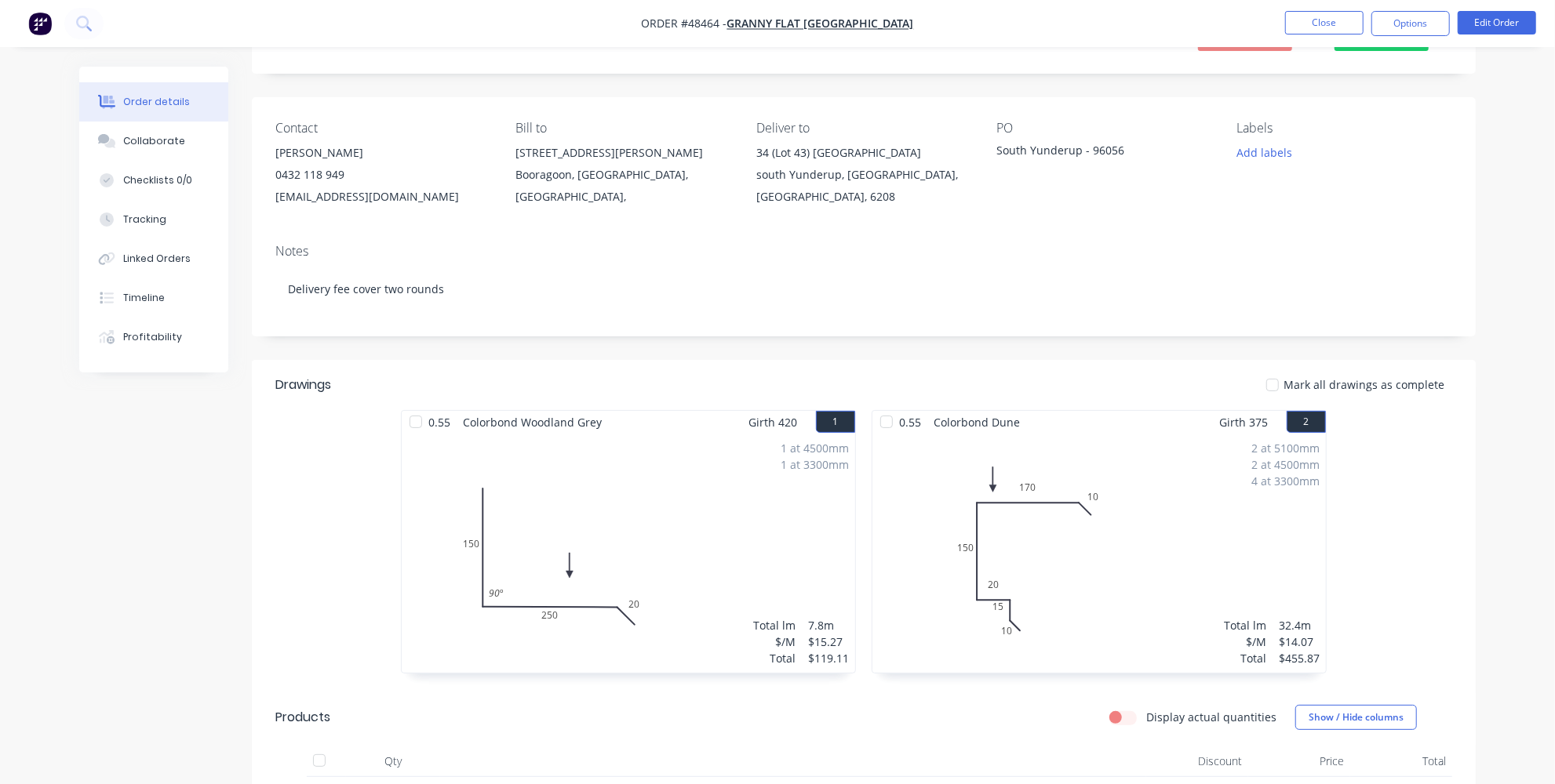
scroll to position [142, 0]
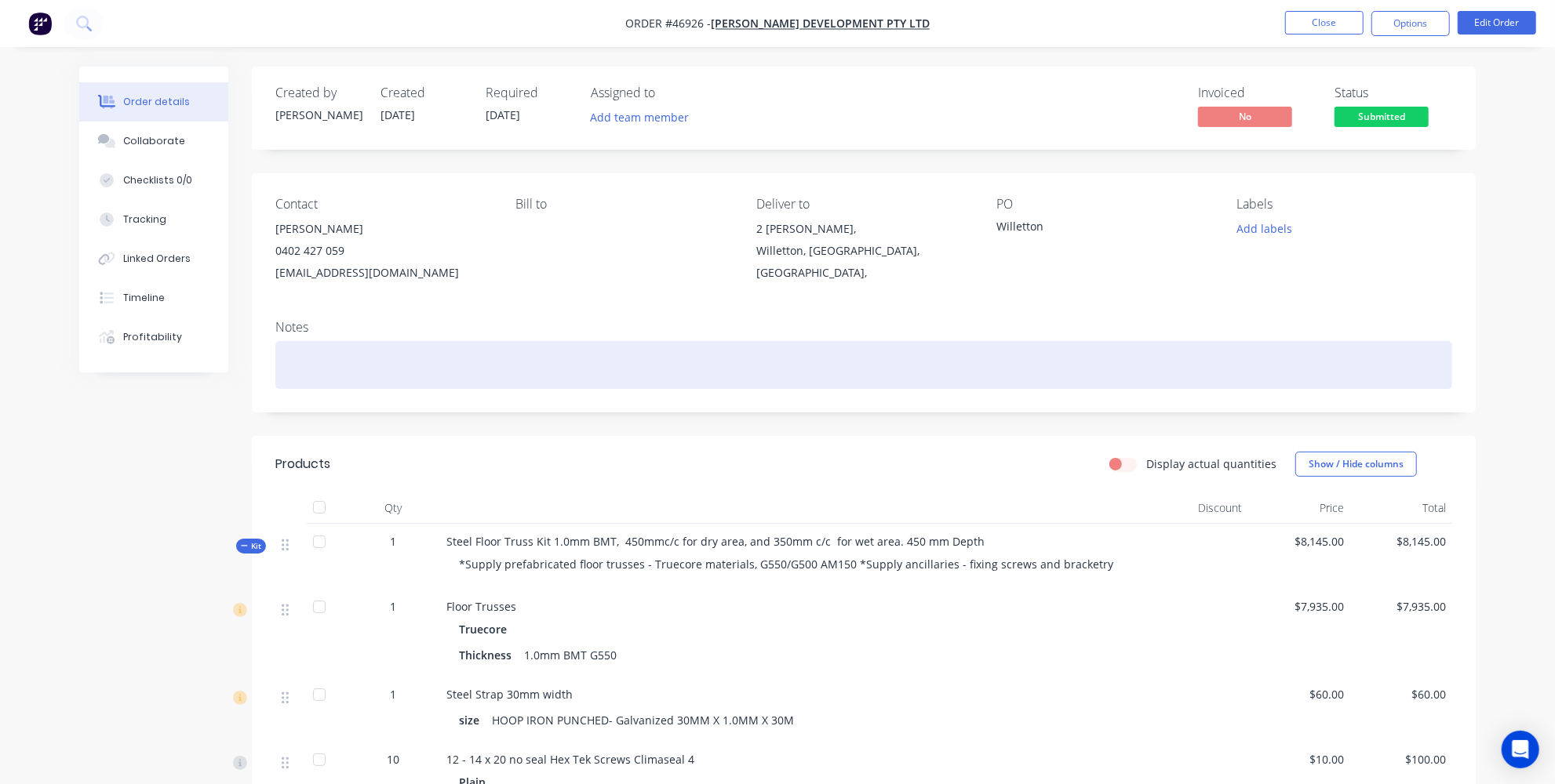
click at [772, 368] on div at bounding box center [864, 365] width 1177 height 48
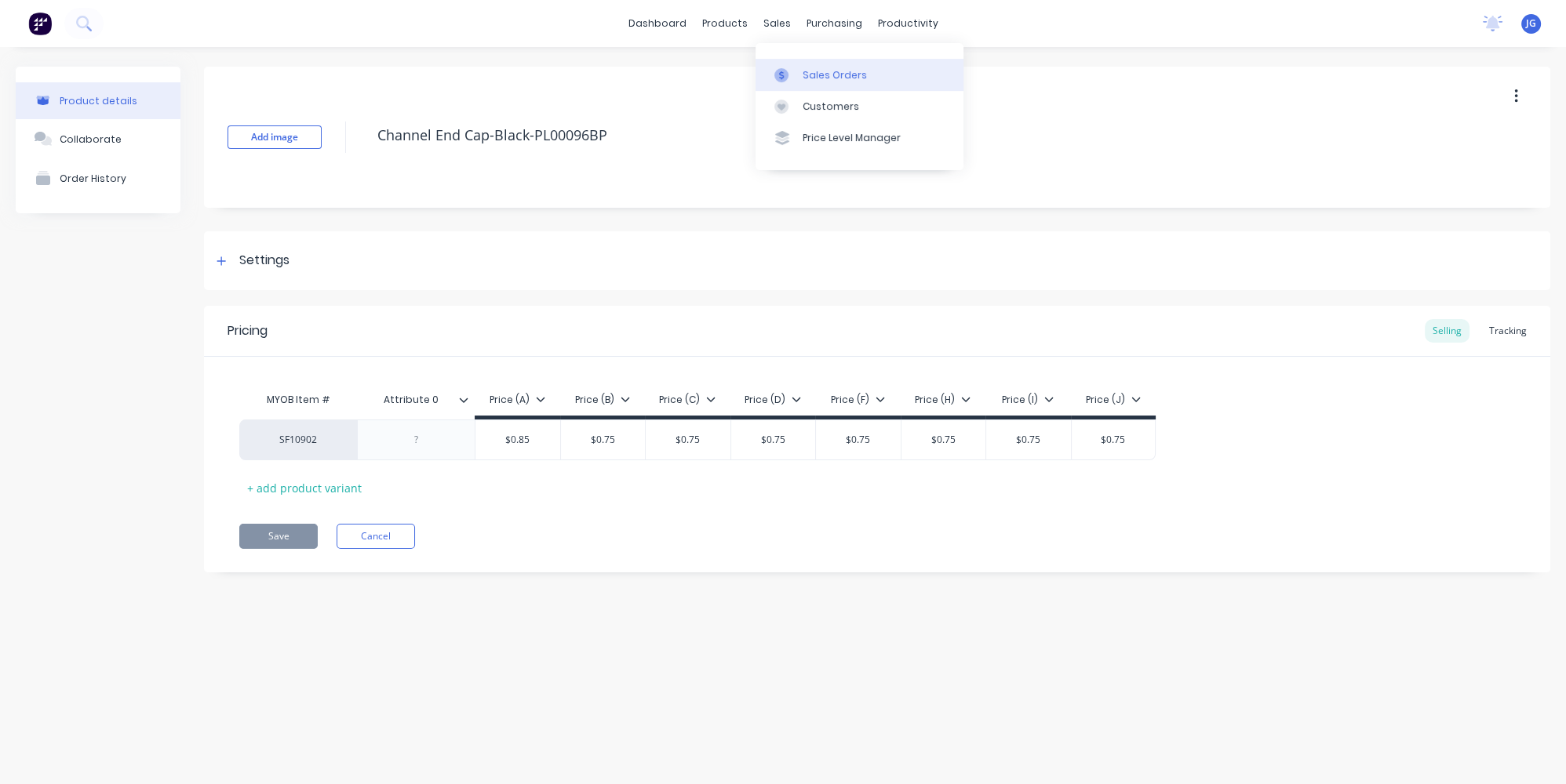
click at [796, 76] on div at bounding box center [786, 75] width 24 height 14
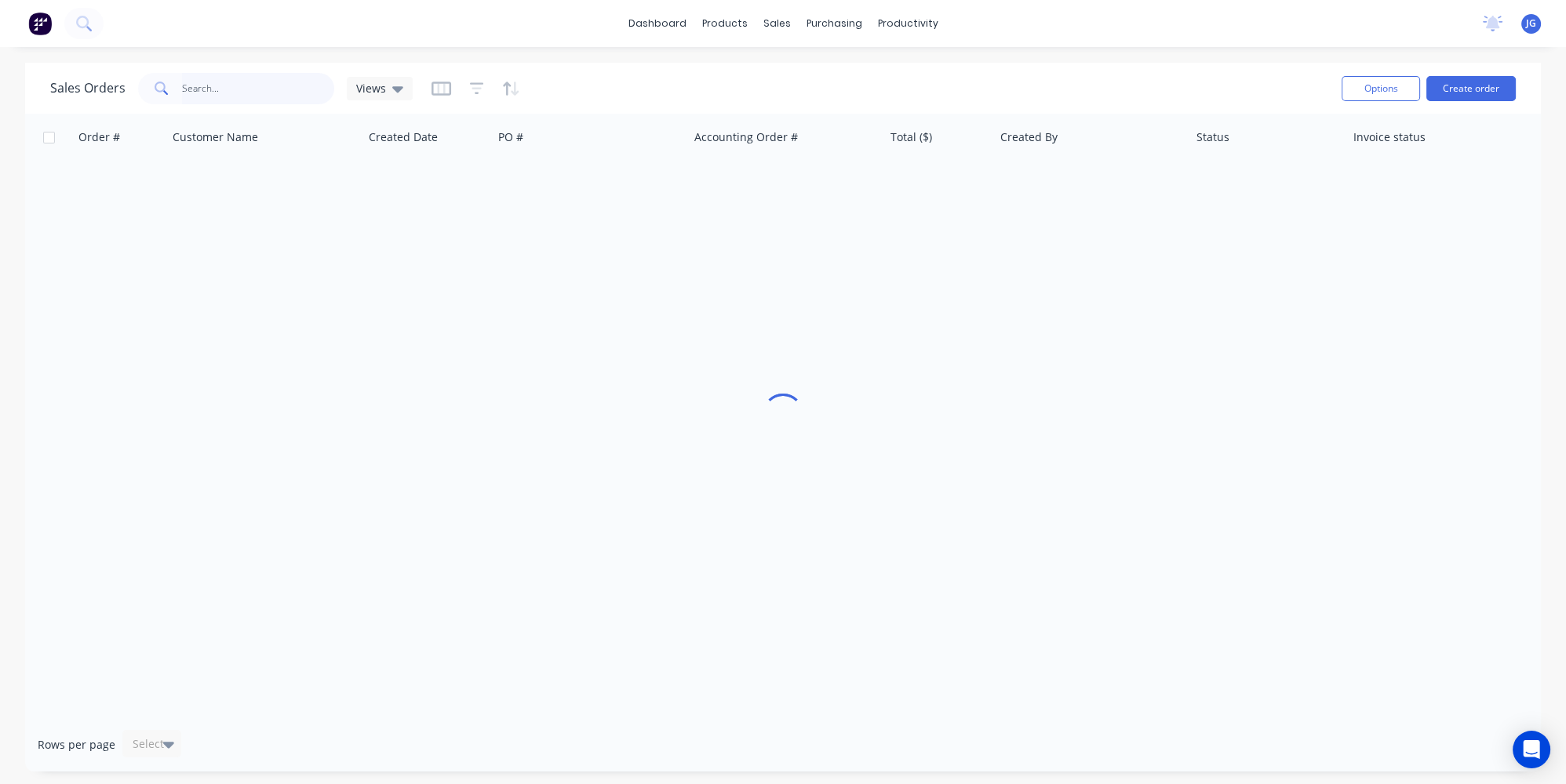
click at [232, 90] on input "text" at bounding box center [258, 88] width 153 height 31
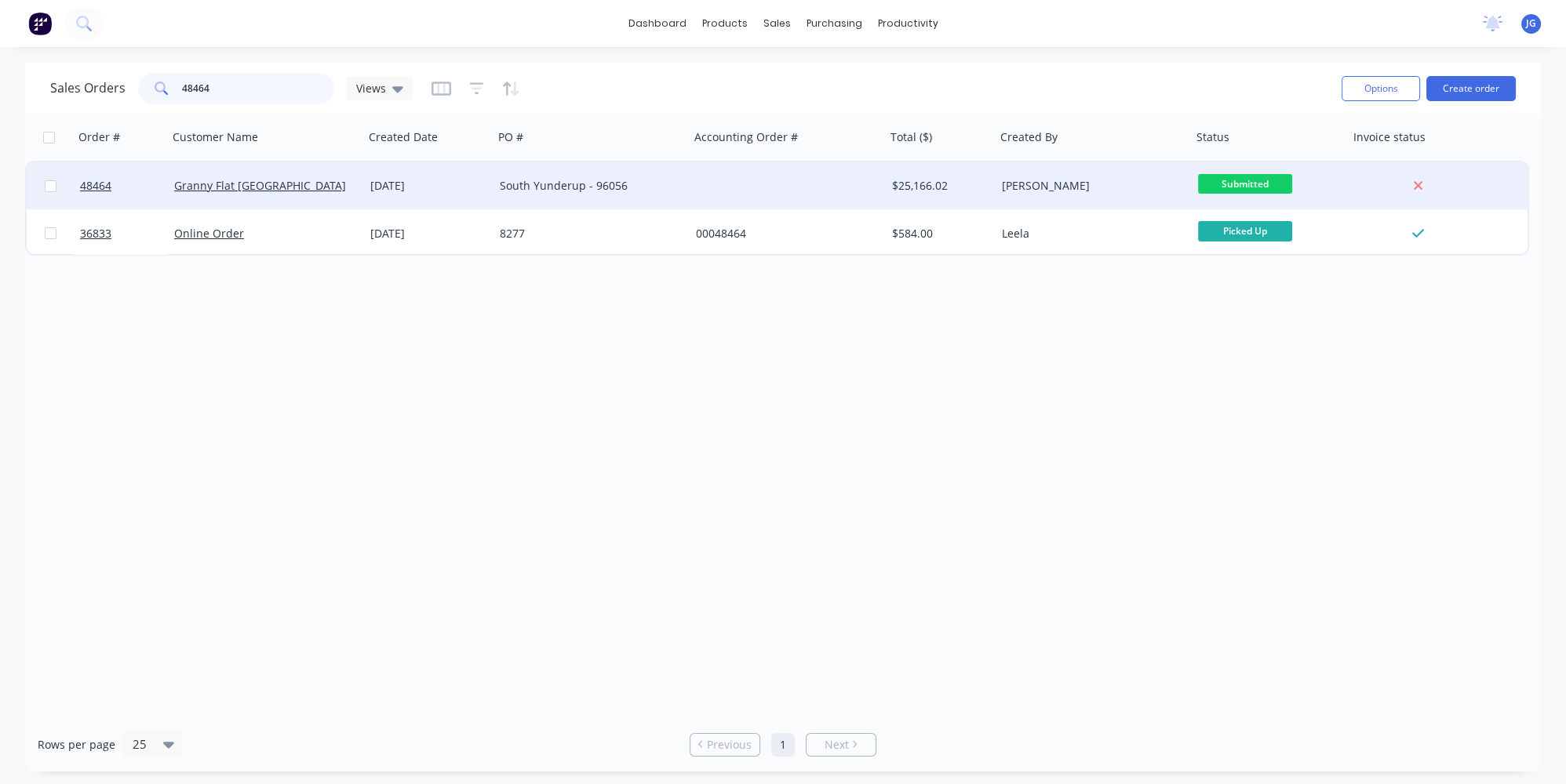
type input "48464"
click at [300, 185] on div "Granny Flat [GEOGRAPHIC_DATA]" at bounding box center [260, 185] width 174 height 16
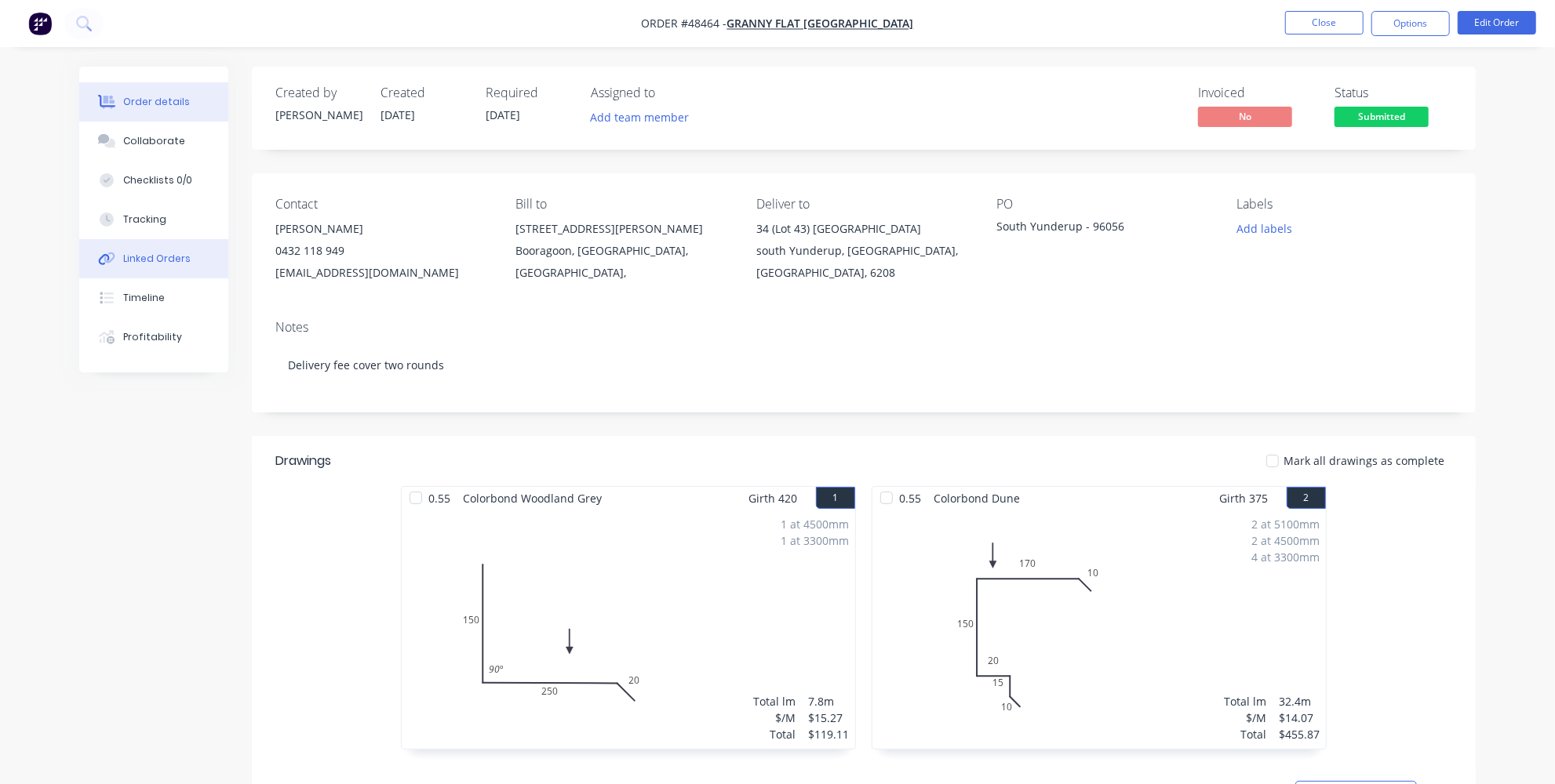
click at [146, 257] on div "Linked Orders" at bounding box center [157, 259] width 68 height 14
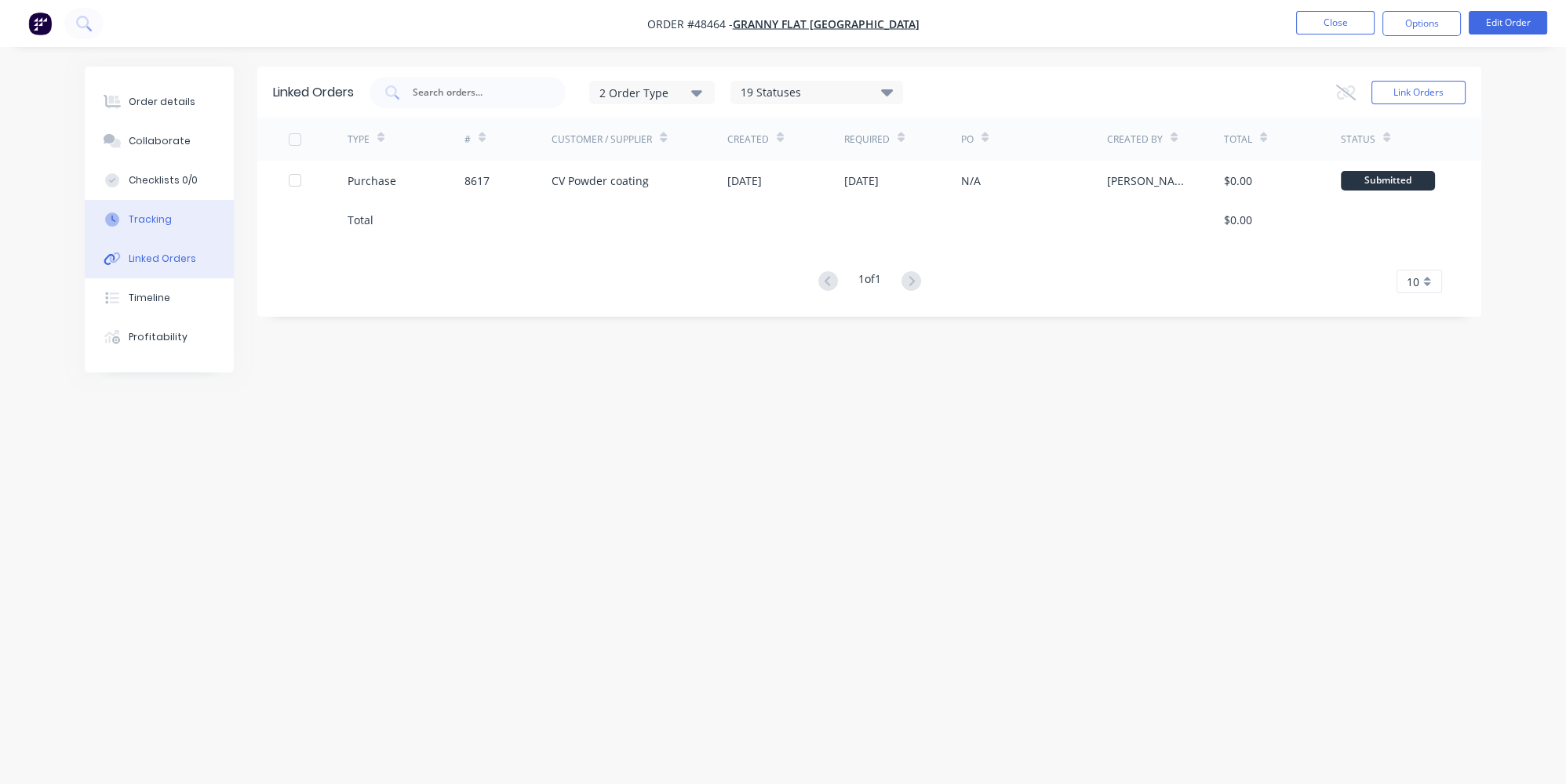
click at [124, 212] on button "Tracking" at bounding box center [159, 219] width 149 height 39
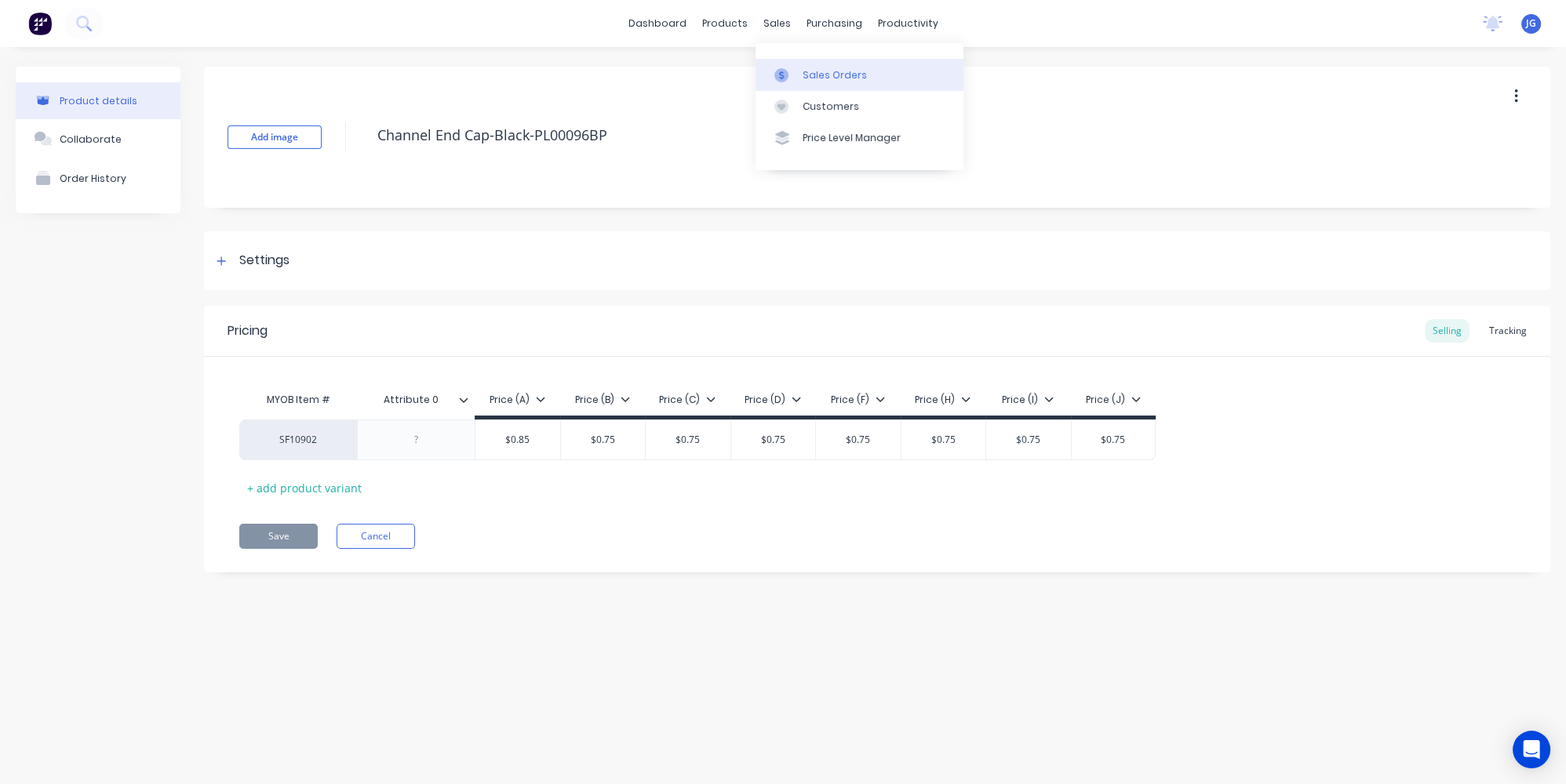
click at [801, 84] on link "Sales Orders" at bounding box center [859, 74] width 208 height 31
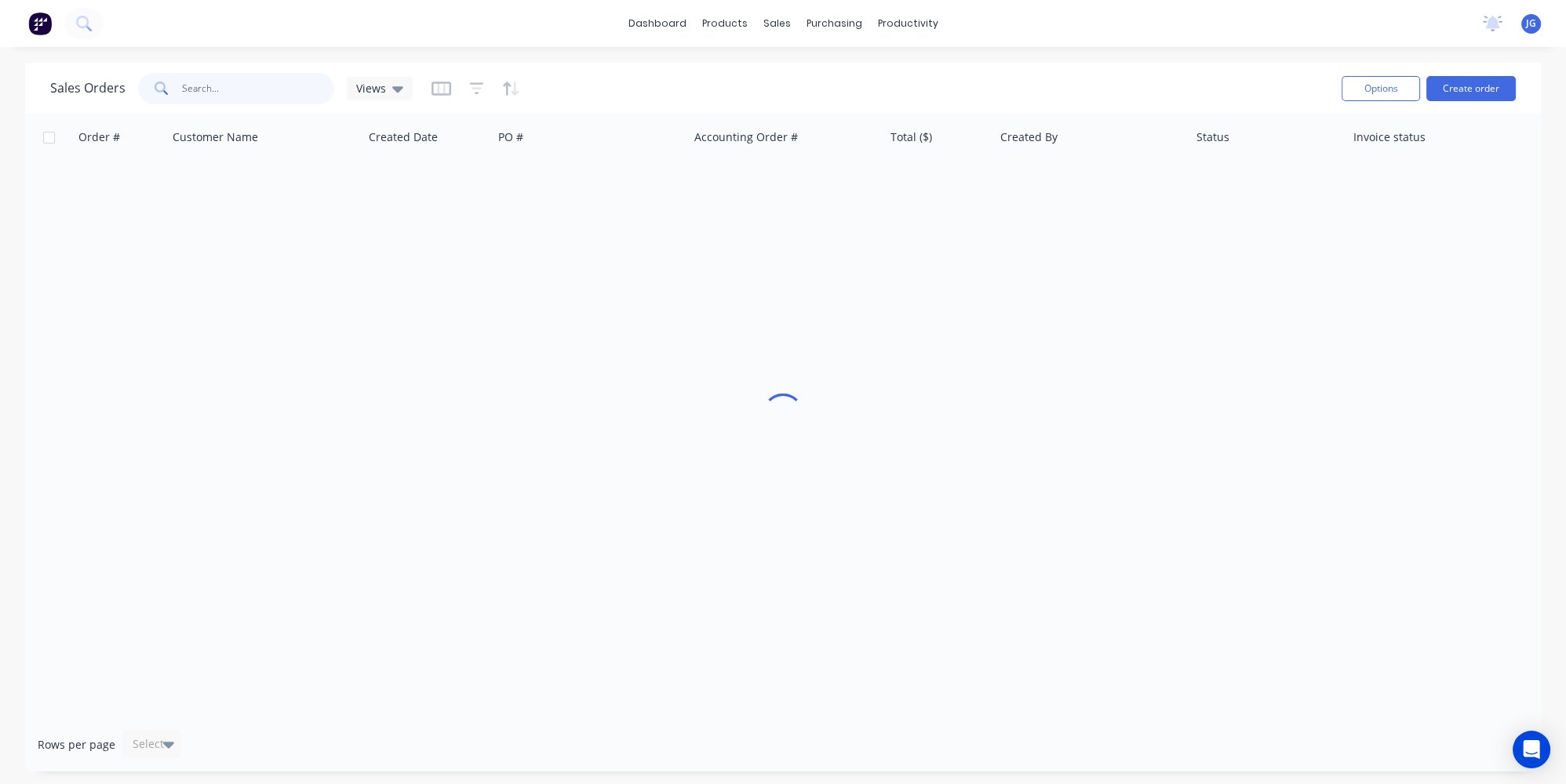
click at [240, 91] on input "text" at bounding box center [258, 88] width 153 height 31
type input "4"
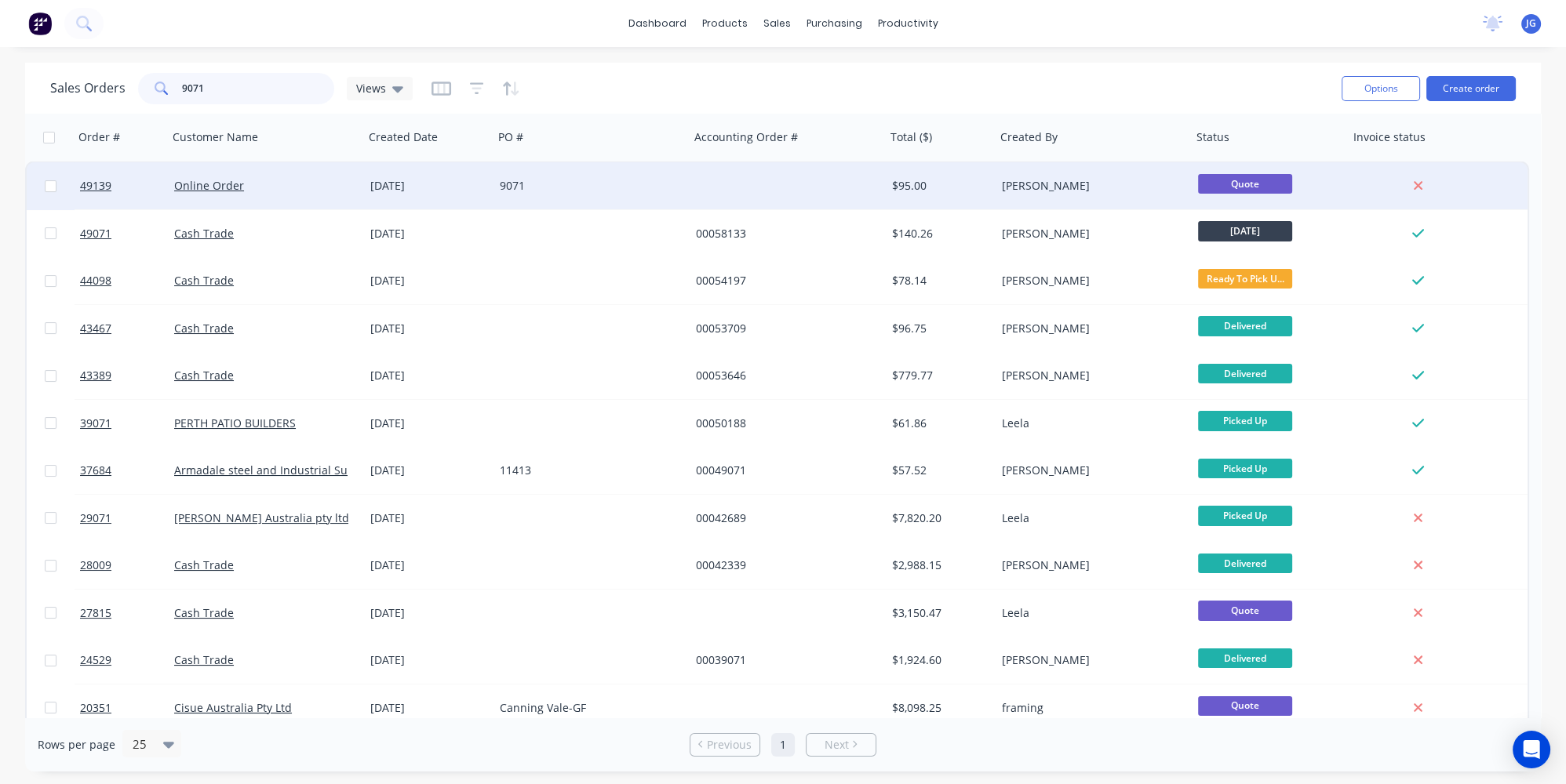
type input "9071"
click at [291, 193] on div "Online Order" at bounding box center [266, 186] width 196 height 47
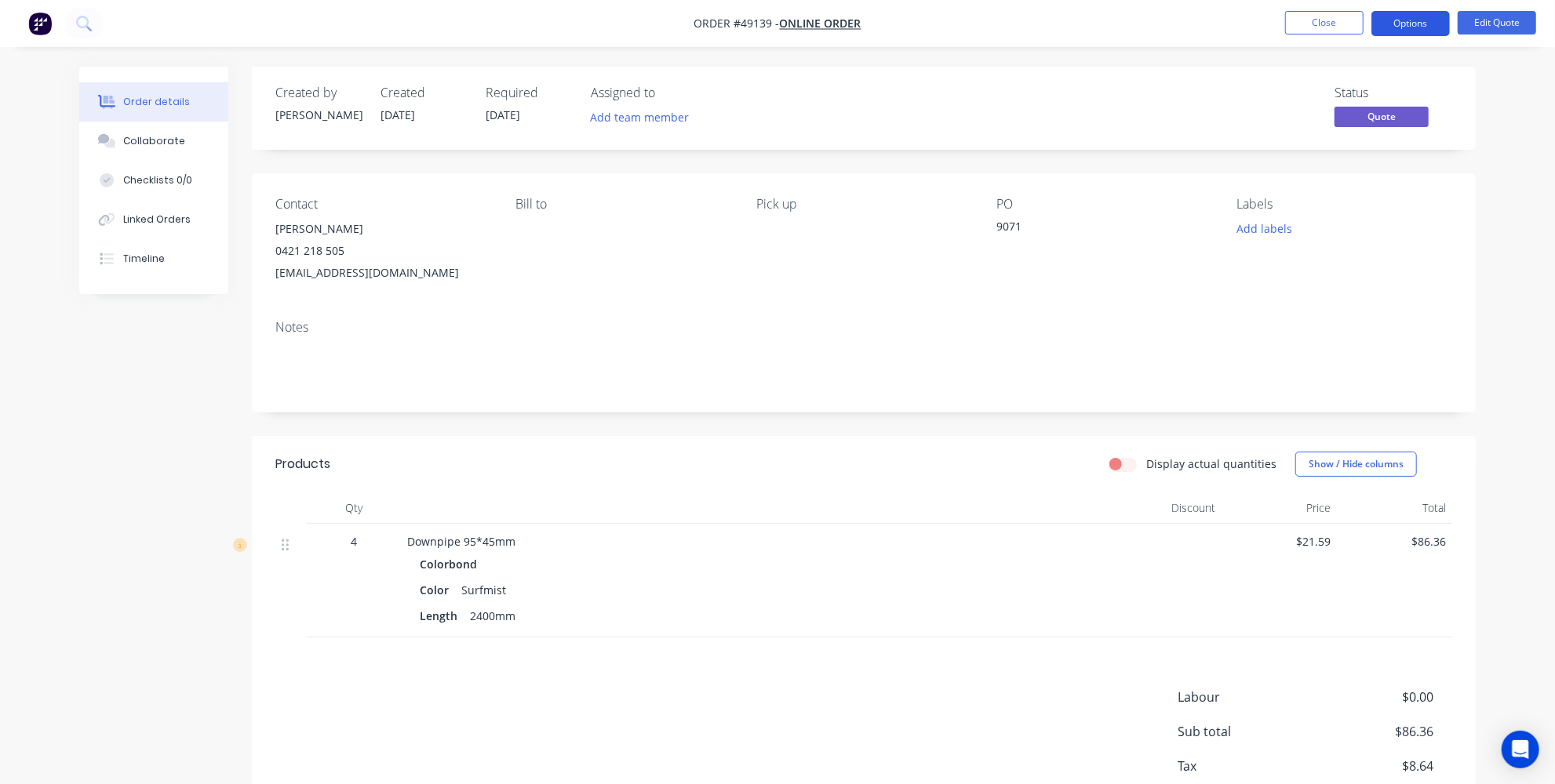
click at [1419, 19] on button "Options" at bounding box center [1411, 23] width 78 height 25
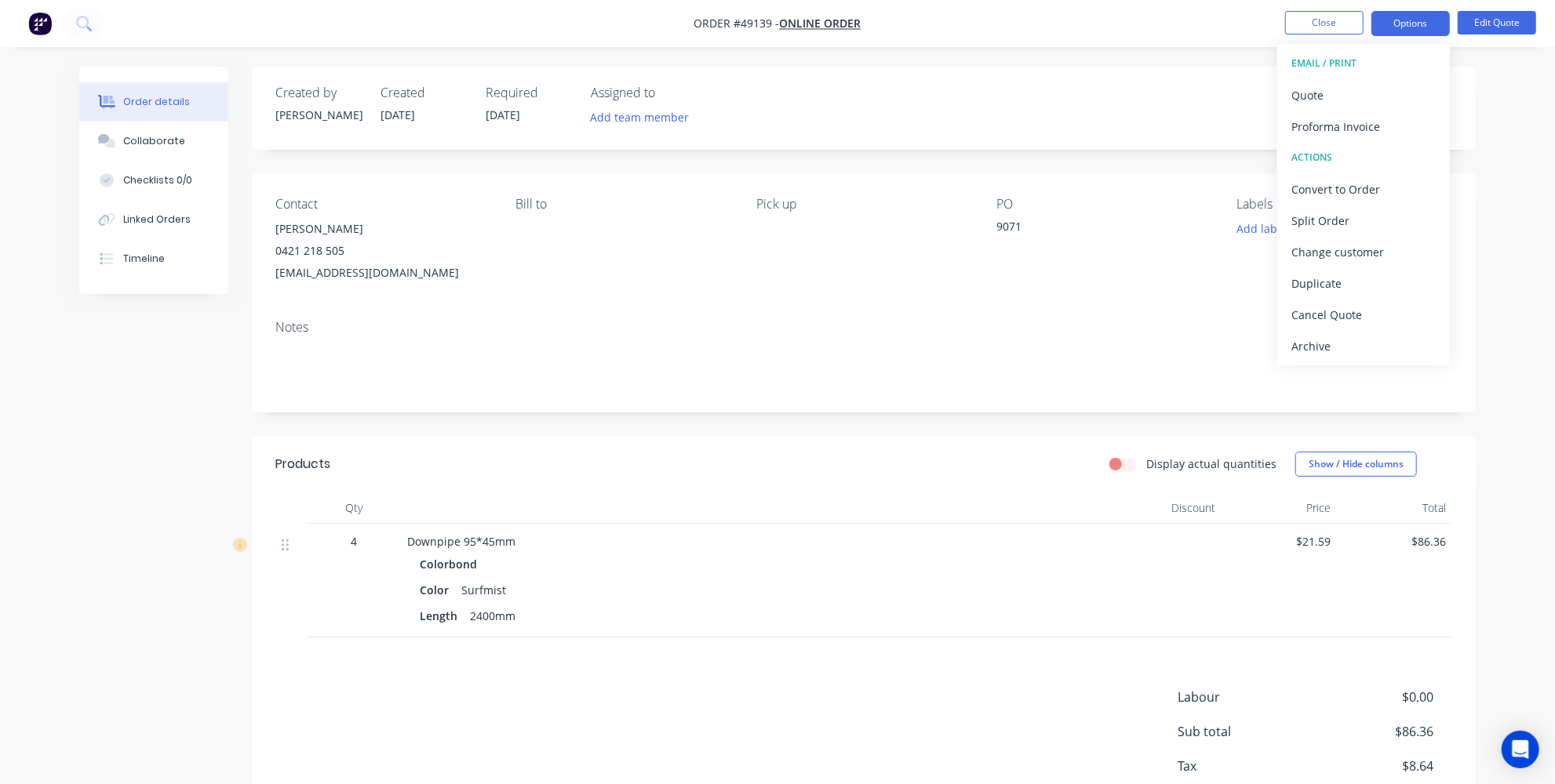
click at [1488, 434] on div "Order details Collaborate Checklists 0/0 Linked Orders Timeline Order details C…" at bounding box center [778, 475] width 1428 height 816
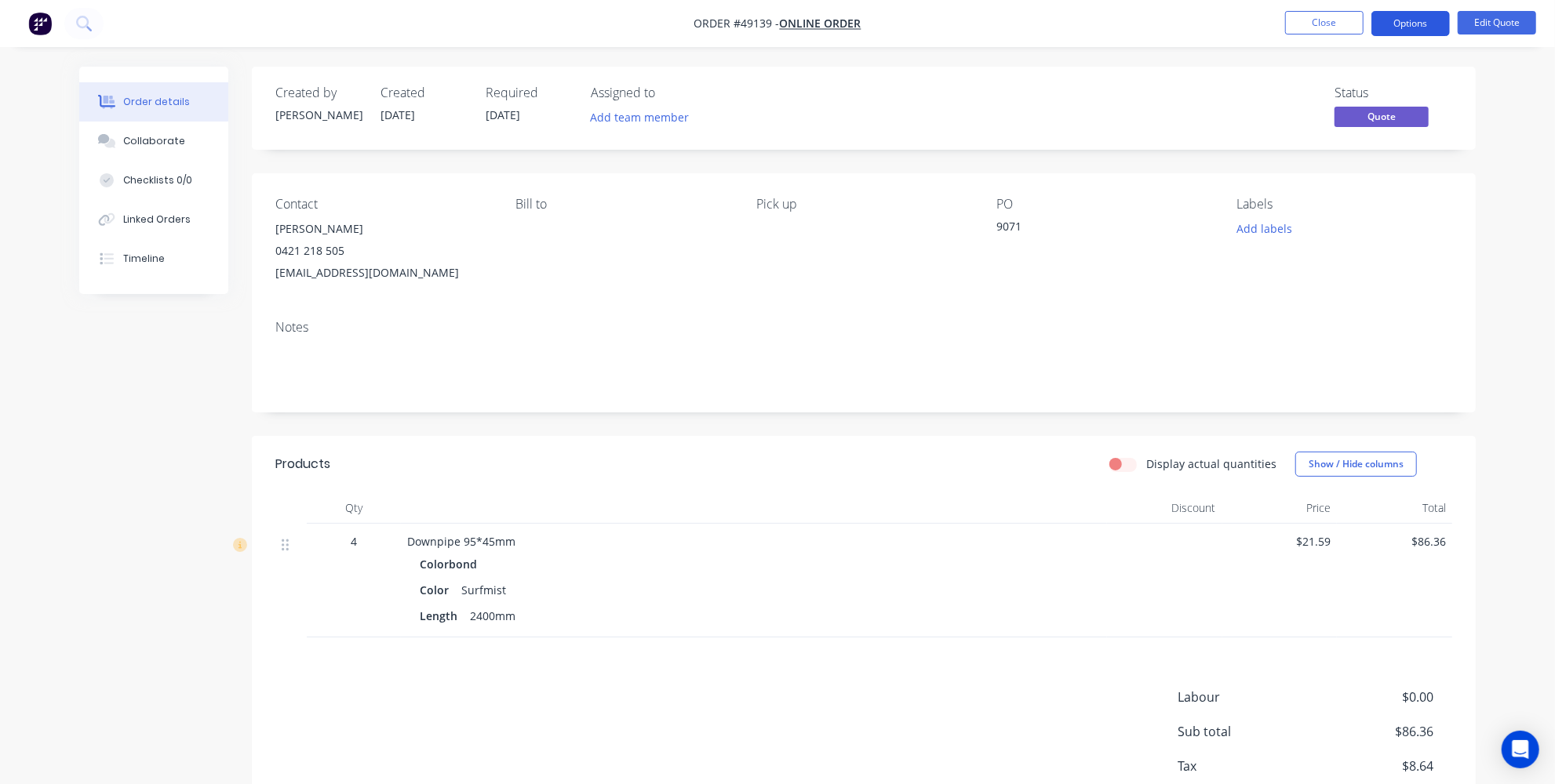
click at [1396, 23] on button "Options" at bounding box center [1411, 23] width 78 height 25
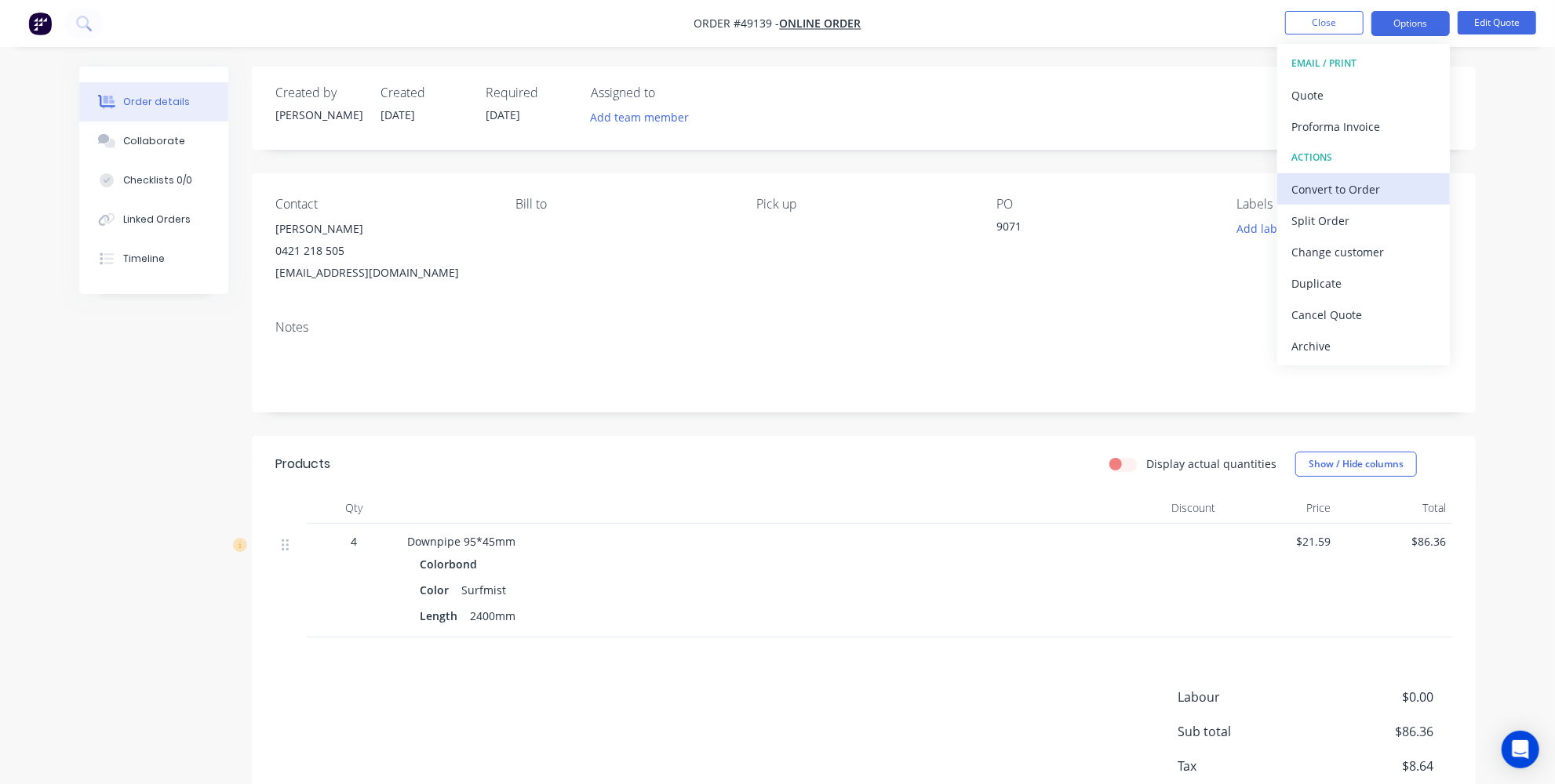
click at [1335, 182] on div "Convert to Order" at bounding box center [1363, 189] width 144 height 23
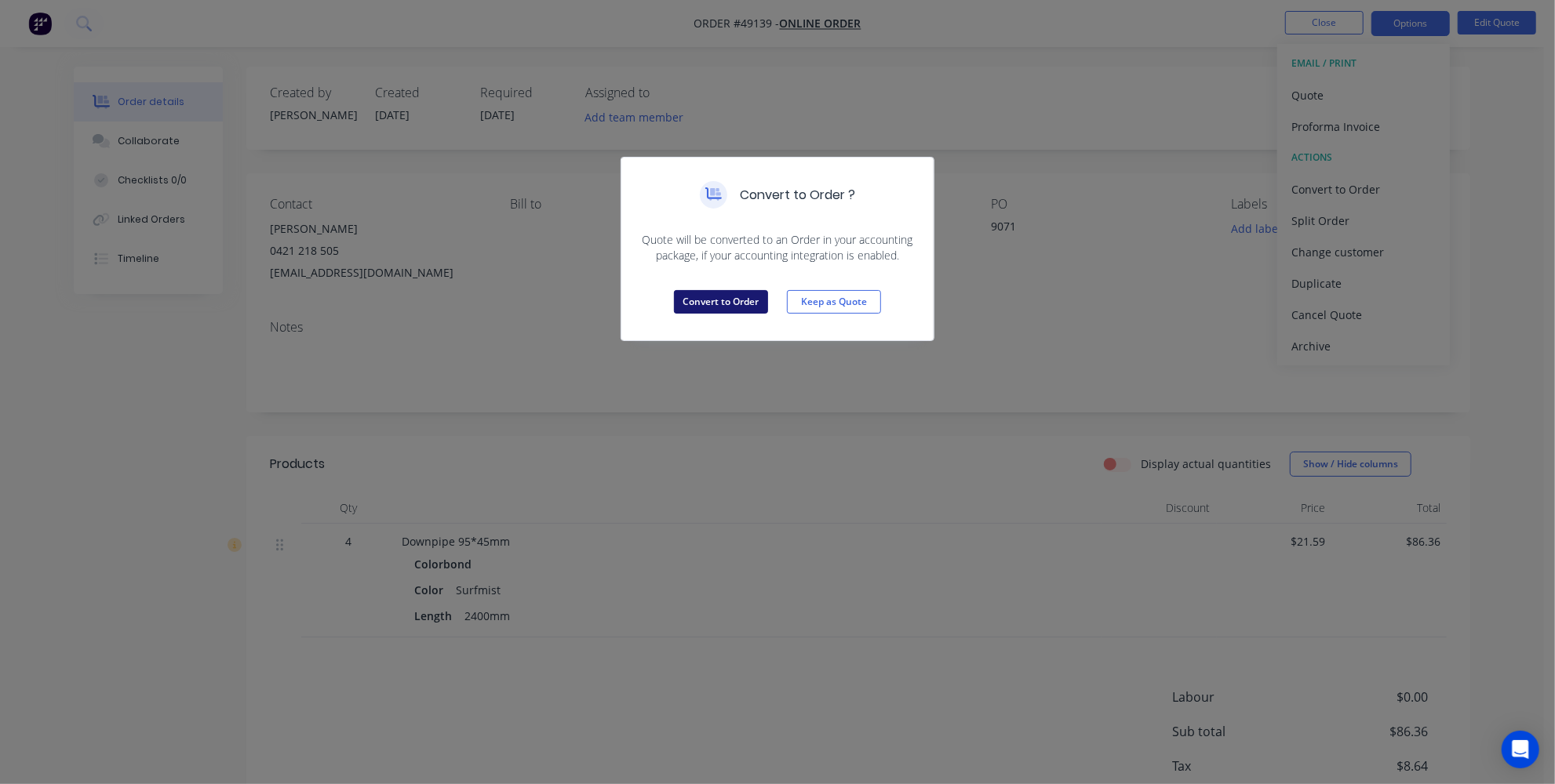
click at [742, 303] on button "Convert to Order" at bounding box center [721, 302] width 94 height 24
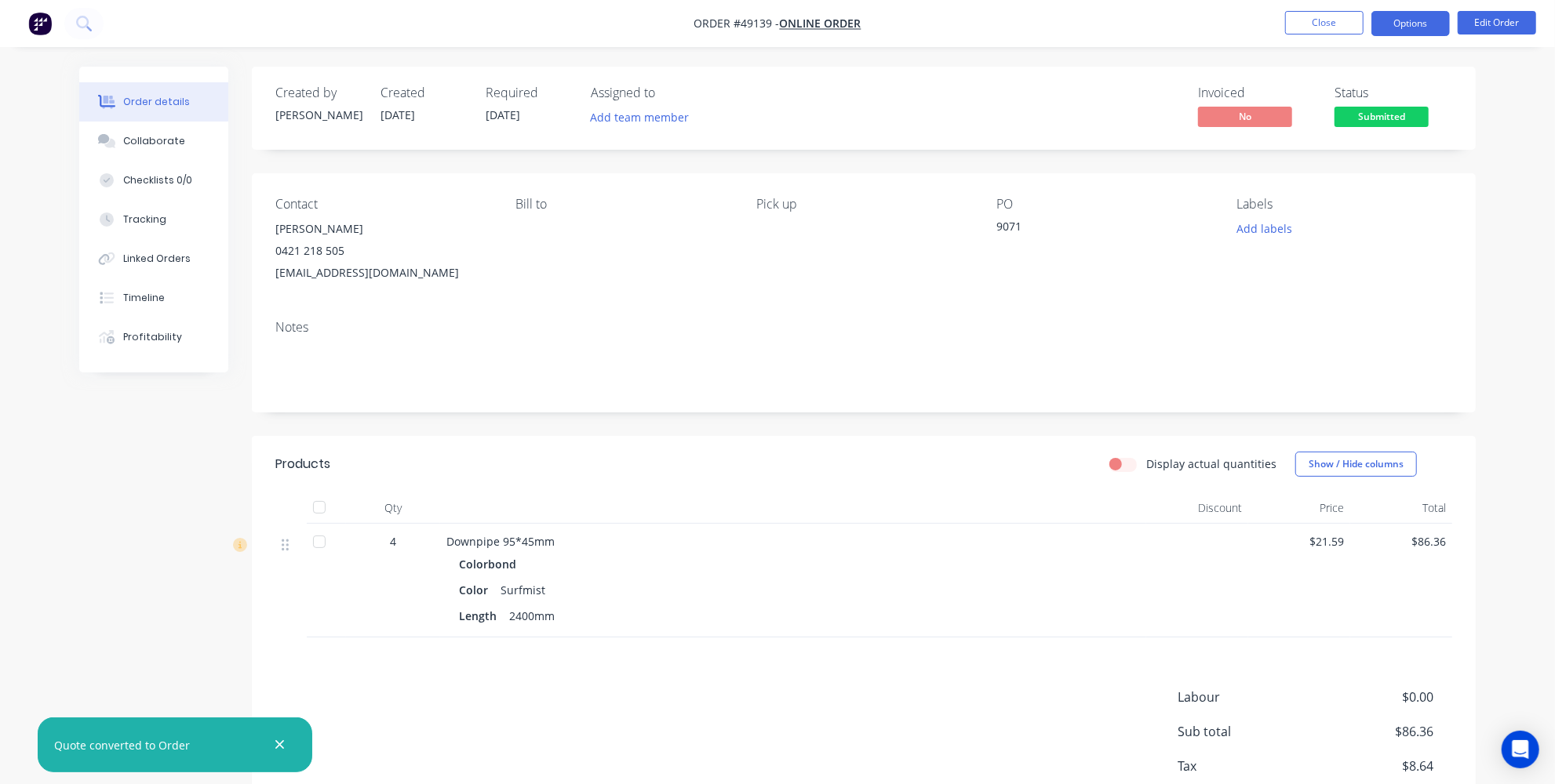
click at [1427, 20] on button "Options" at bounding box center [1411, 23] width 78 height 25
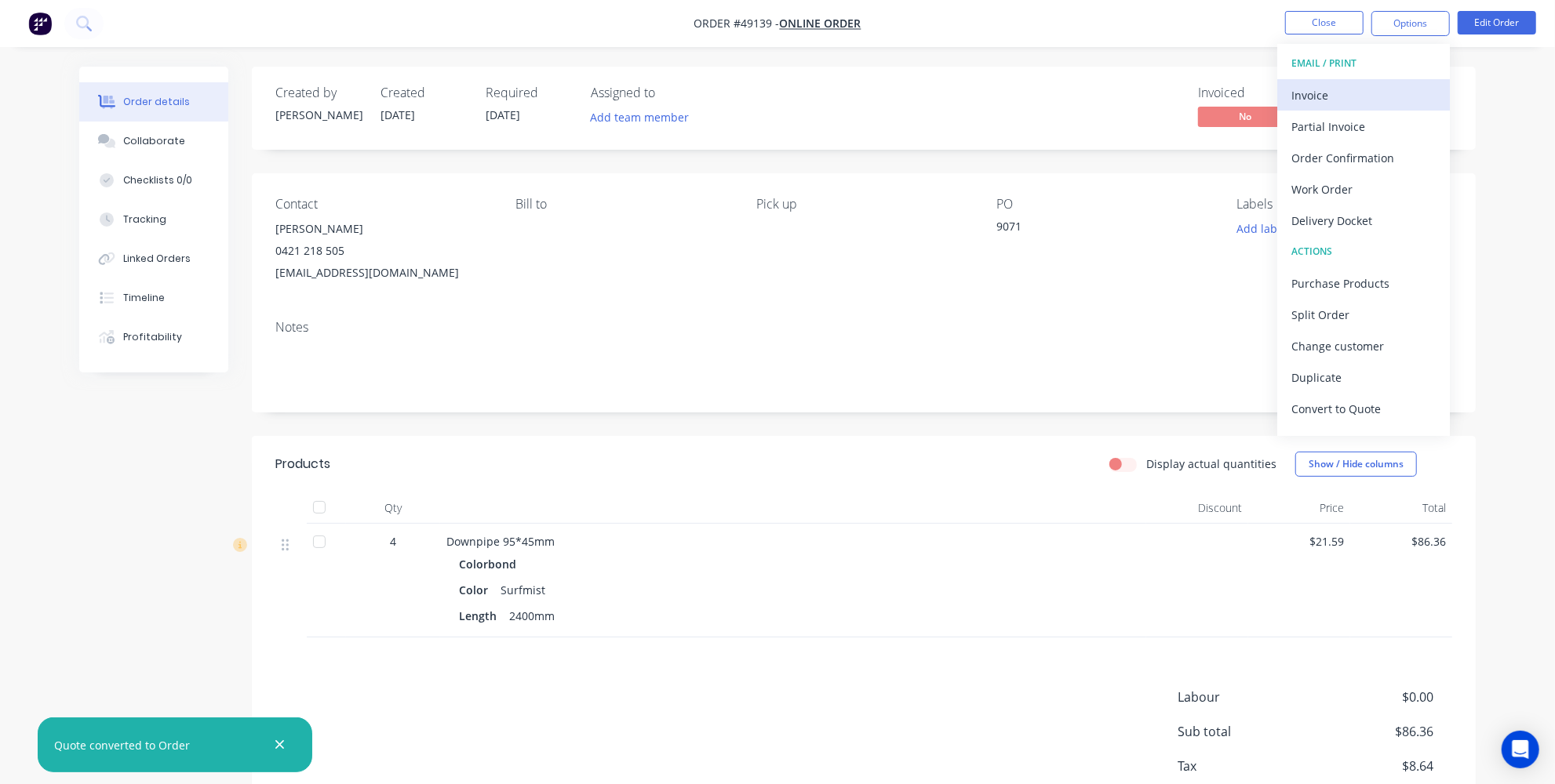
click at [1304, 98] on div "Invoice" at bounding box center [1363, 95] width 144 height 23
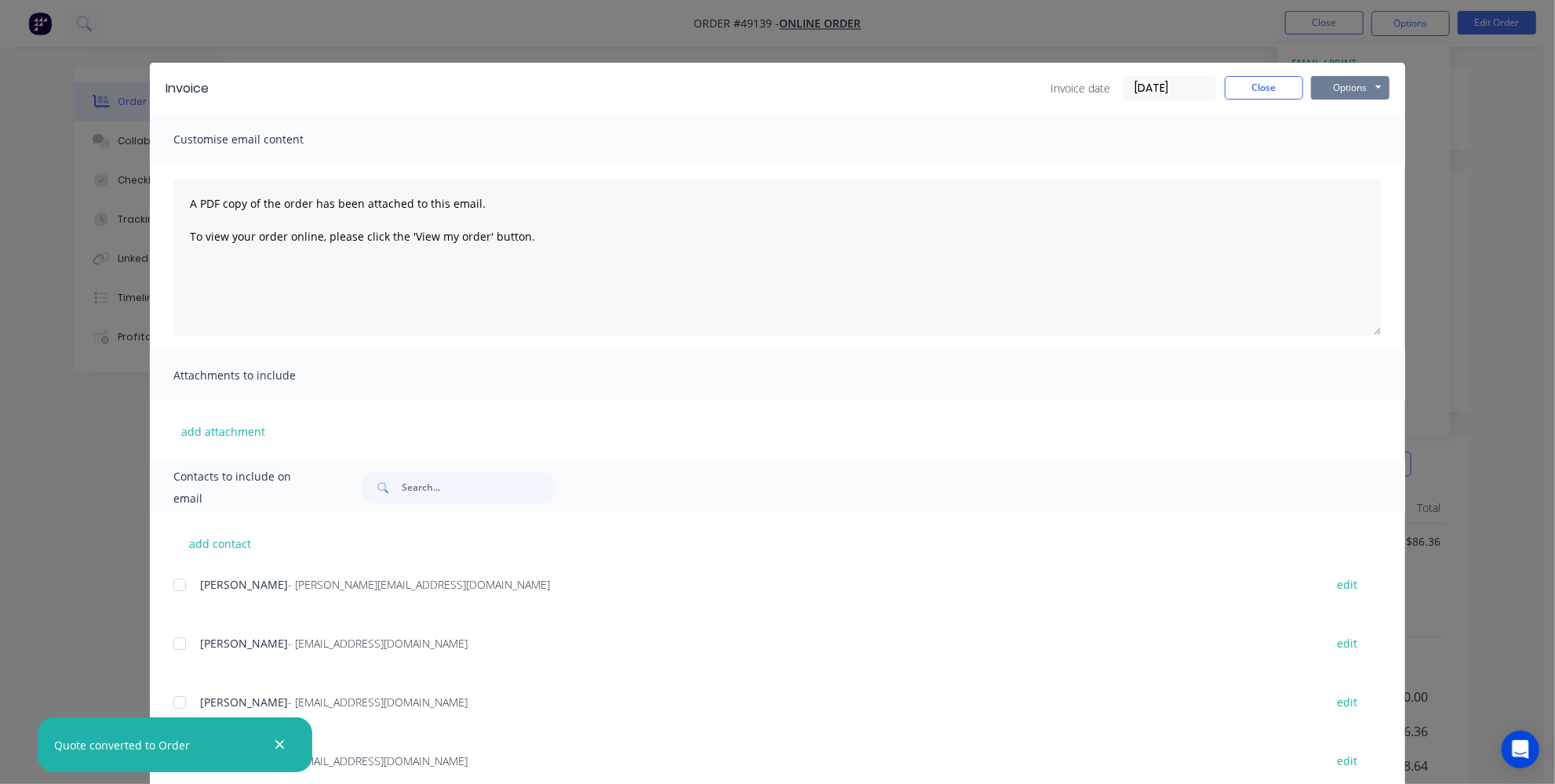
click at [1322, 79] on button "Options" at bounding box center [1350, 87] width 78 height 24
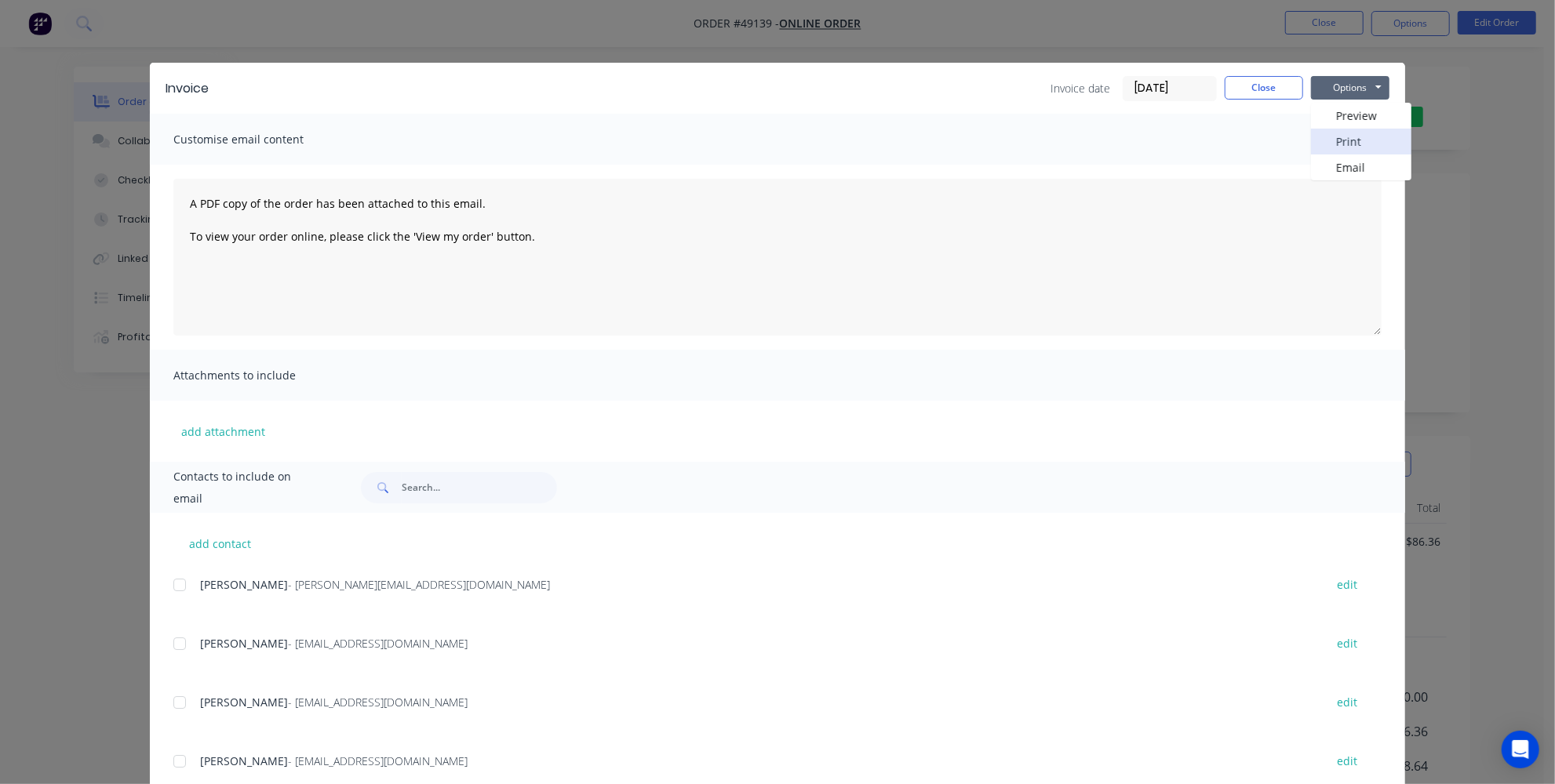
click at [1350, 137] on button "Print" at bounding box center [1361, 142] width 100 height 26
click at [1253, 89] on button "Close" at bounding box center [1264, 87] width 78 height 24
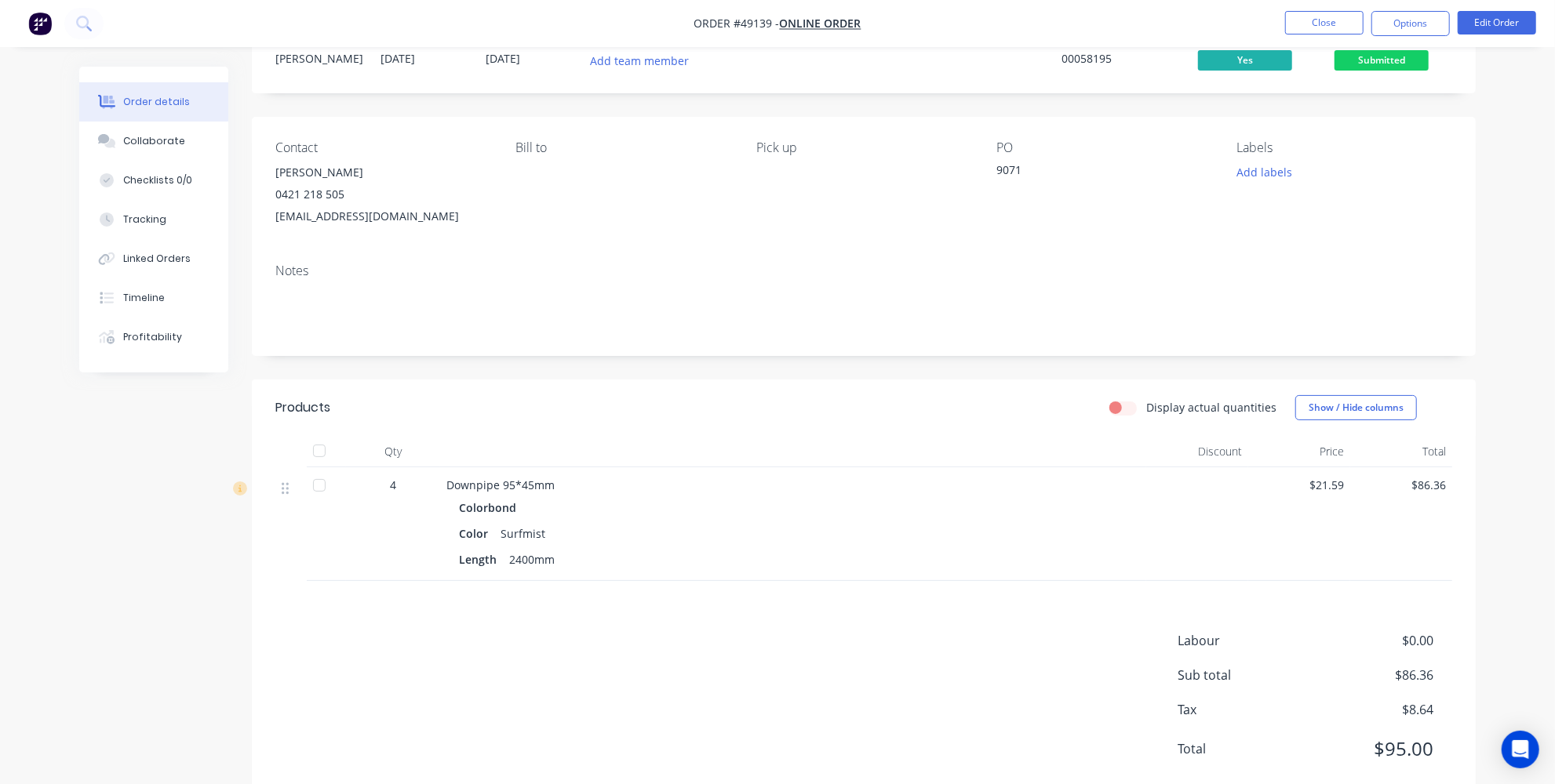
scroll to position [26, 0]
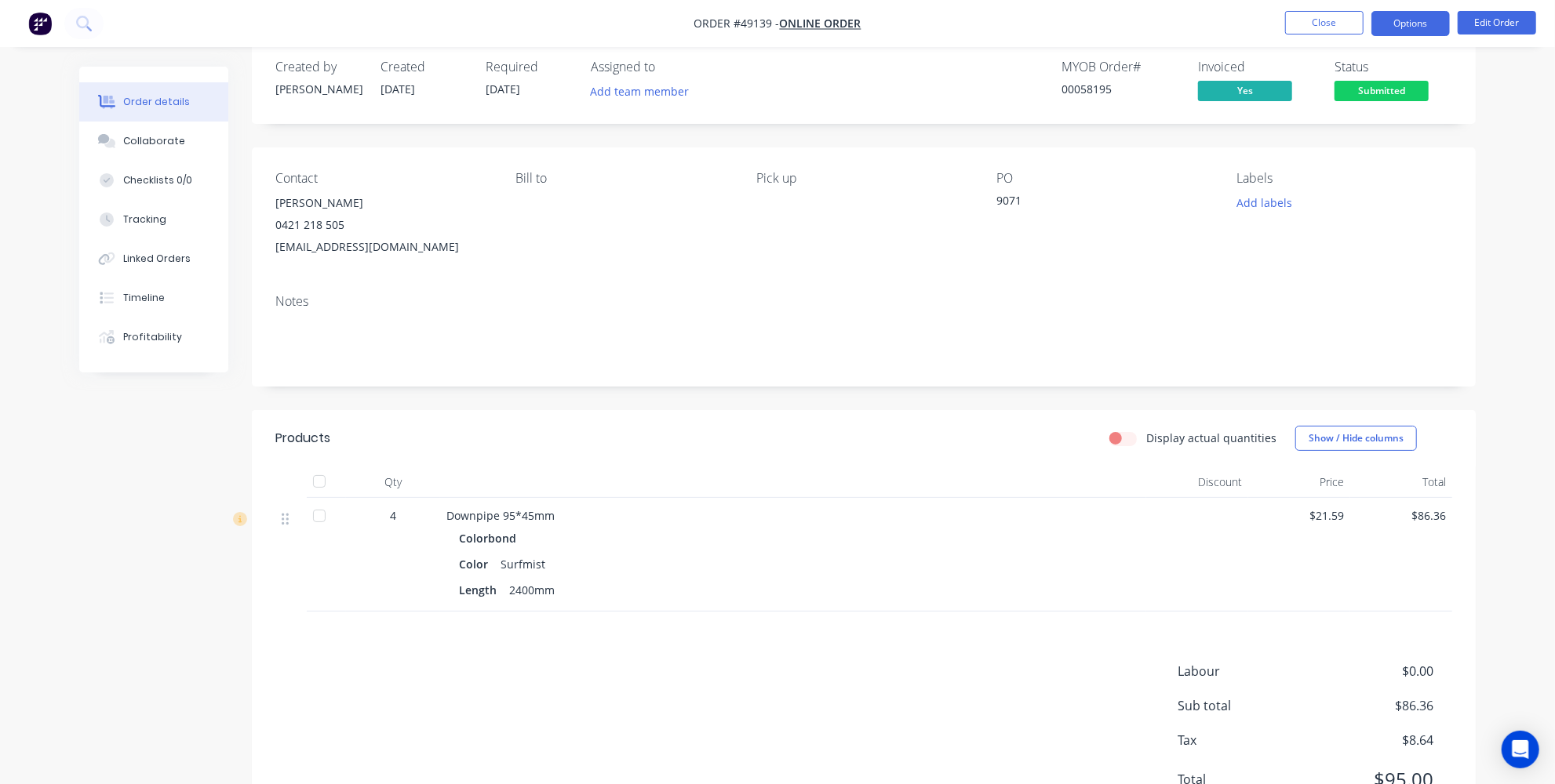
click at [1415, 19] on button "Options" at bounding box center [1411, 23] width 78 height 25
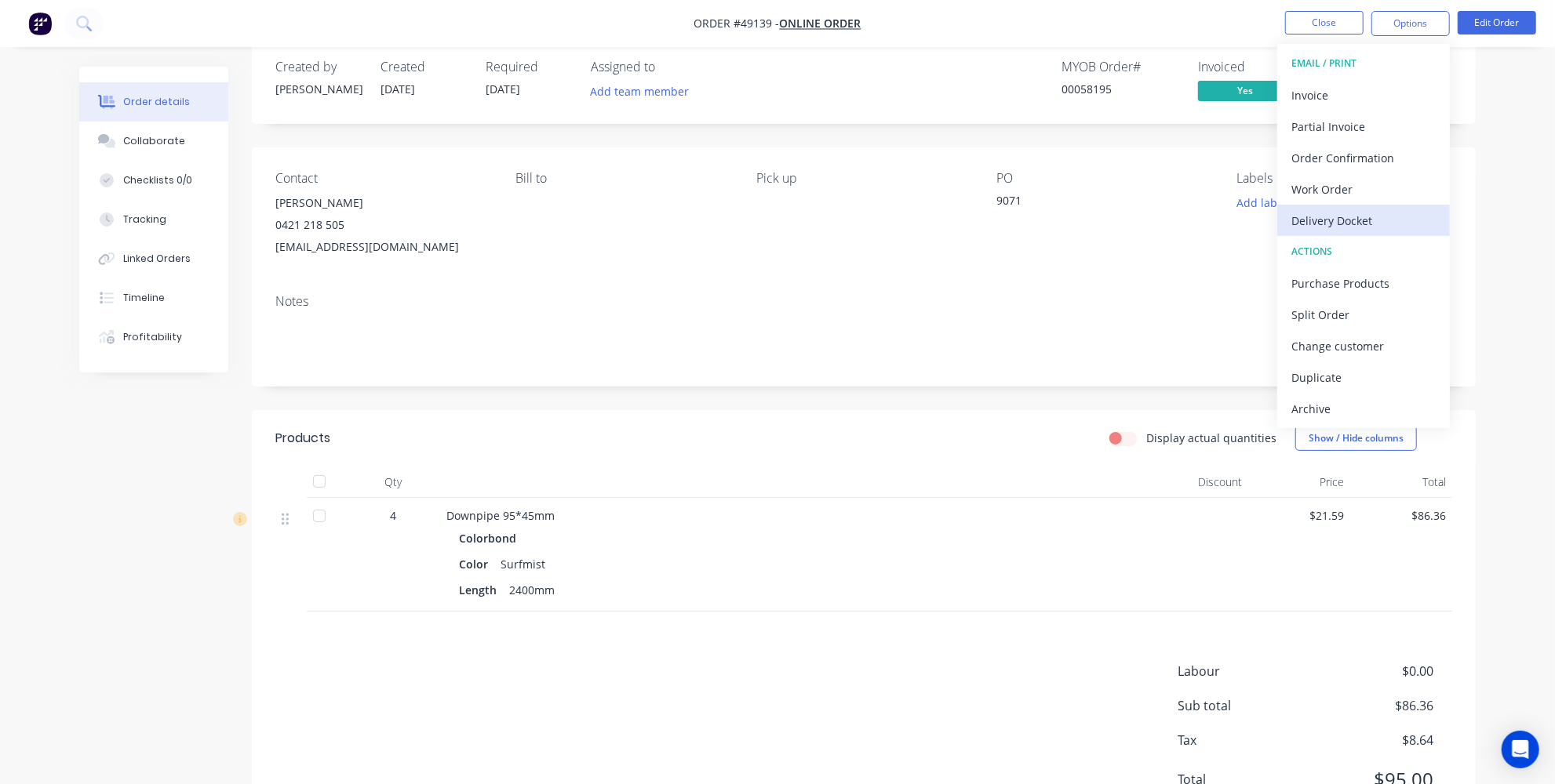
click at [1355, 223] on div "Delivery Docket" at bounding box center [1363, 221] width 144 height 23
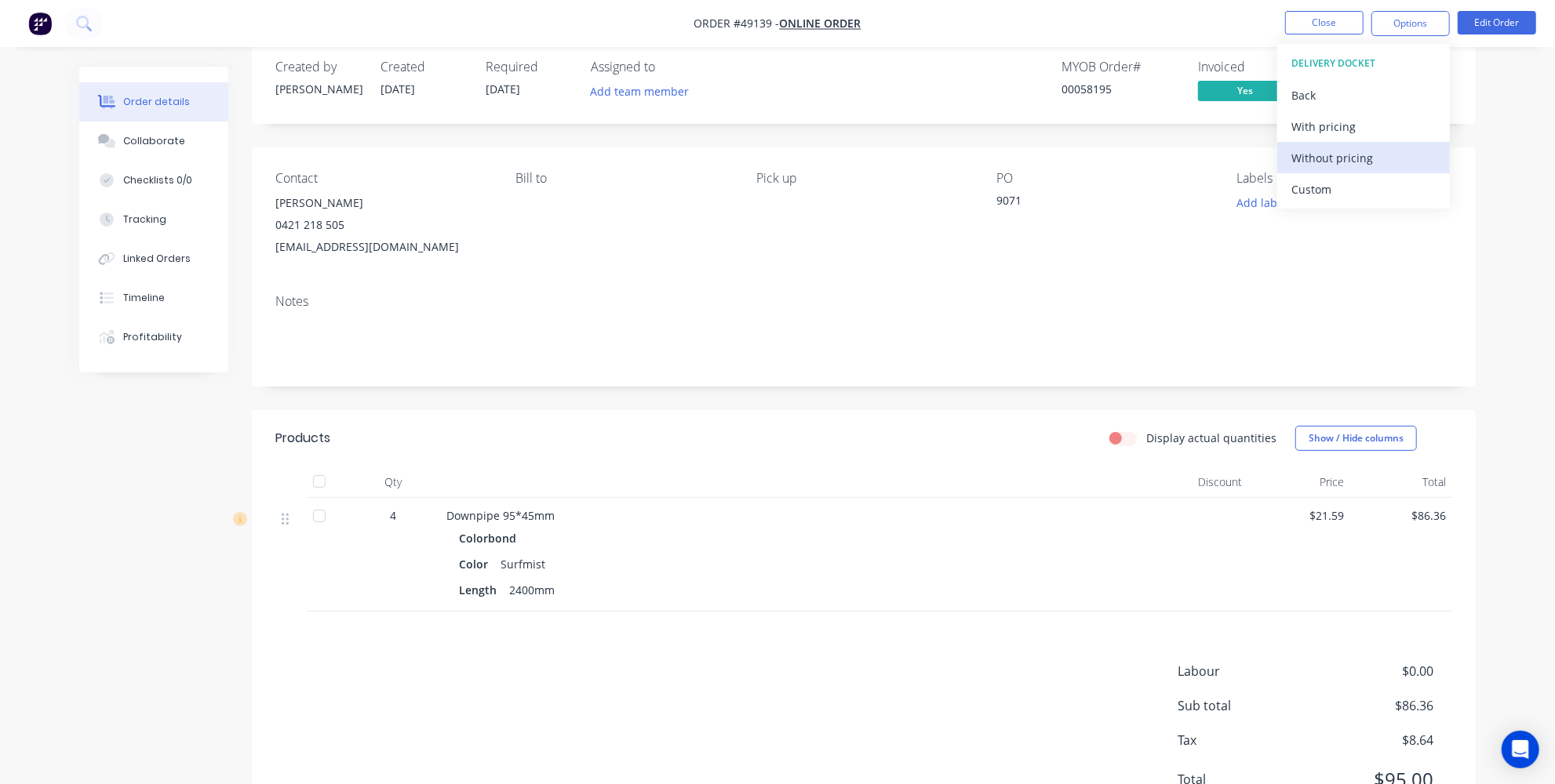
click at [1323, 156] on div "Without pricing" at bounding box center [1363, 158] width 144 height 23
drag, startPoint x: 1488, startPoint y: 199, endPoint x: 1471, endPoint y: 183, distance: 23.3
click at [1489, 199] on div "Order details Collaborate Checklists 0/0 Tracking Linked Orders Timeline Profit…" at bounding box center [778, 449] width 1428 height 816
click at [1392, 86] on span "Submitted" at bounding box center [1381, 91] width 94 height 20
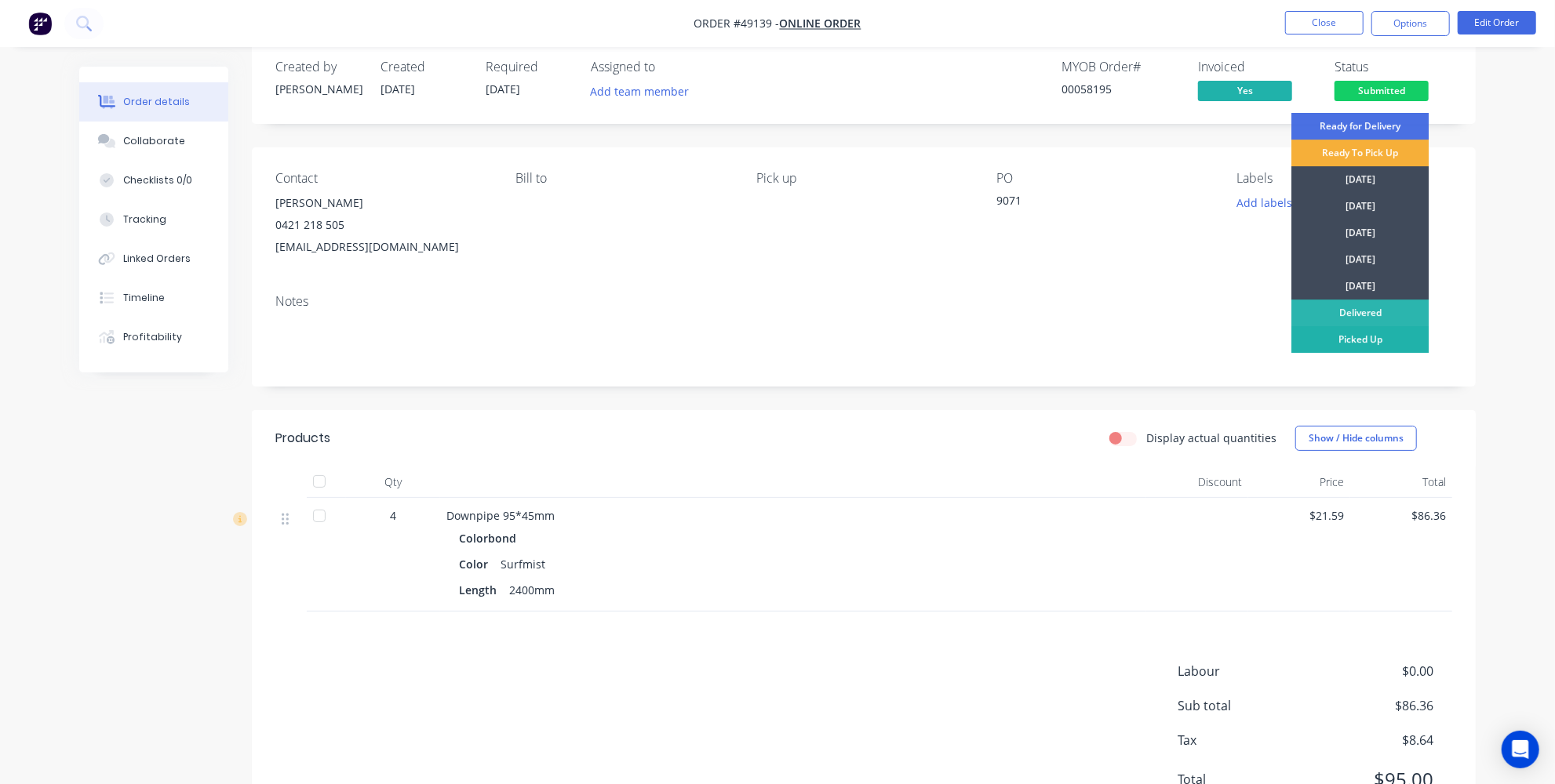
click at [1352, 340] on div "Picked Up" at bounding box center [1360, 339] width 137 height 27
